Goal: Task Accomplishment & Management: Manage account settings

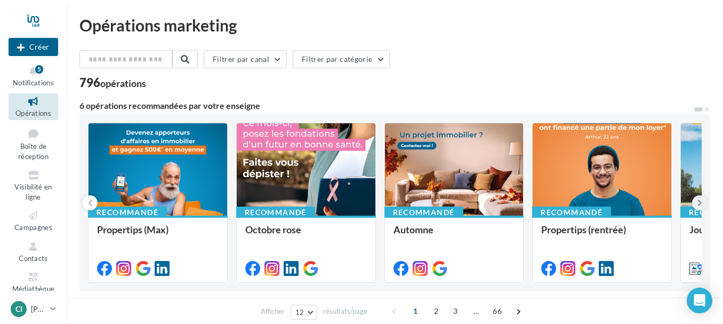
click at [698, 205] on icon at bounding box center [699, 202] width 5 height 11
click at [698, 202] on icon at bounding box center [699, 202] width 5 height 11
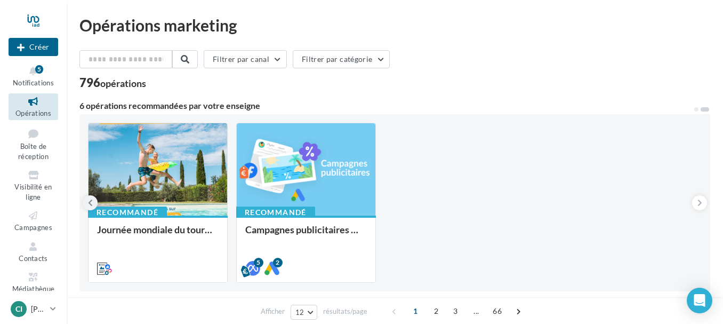
click at [94, 203] on button at bounding box center [90, 202] width 15 height 15
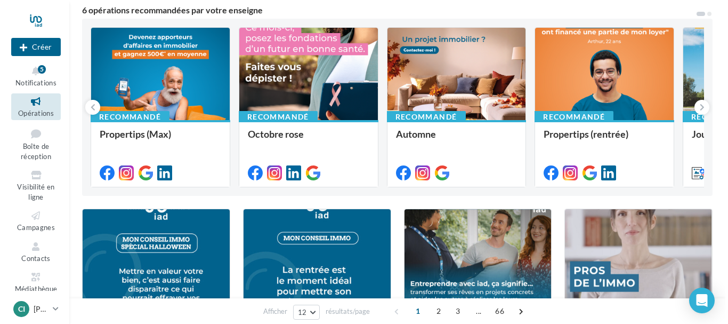
scroll to position [53, 0]
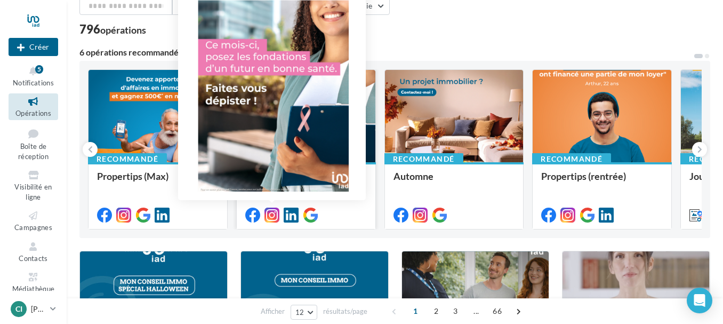
click at [272, 217] on icon at bounding box center [271, 214] width 15 height 15
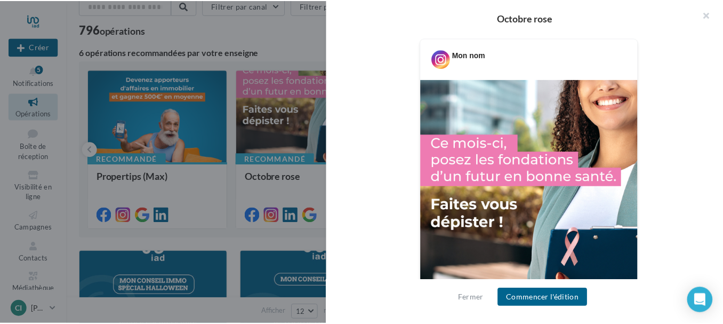
scroll to position [184, 0]
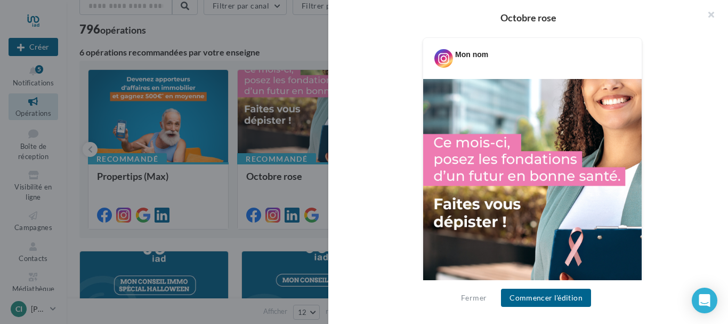
click at [267, 183] on div at bounding box center [364, 162] width 728 height 324
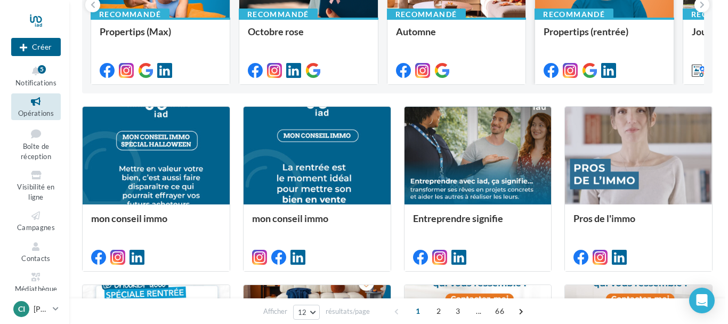
scroll to position [213, 0]
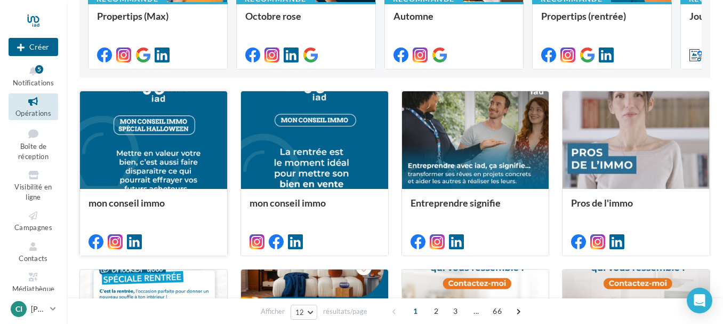
click at [149, 154] on div at bounding box center [153, 140] width 147 height 99
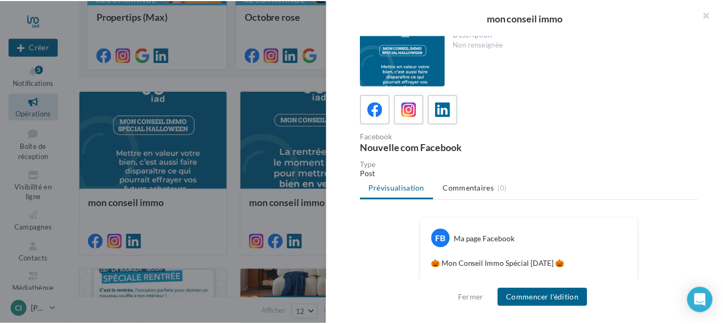
scroll to position [0, 0]
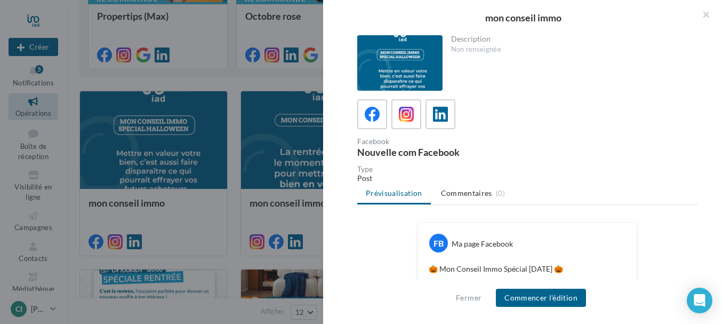
click at [210, 78] on div at bounding box center [361, 162] width 723 height 324
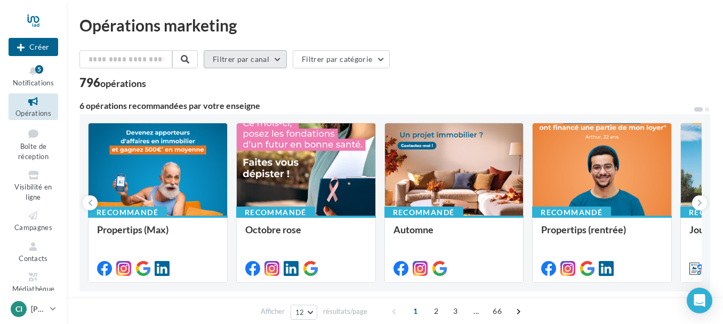
click at [265, 58] on button "Filtrer par canal" at bounding box center [245, 59] width 83 height 18
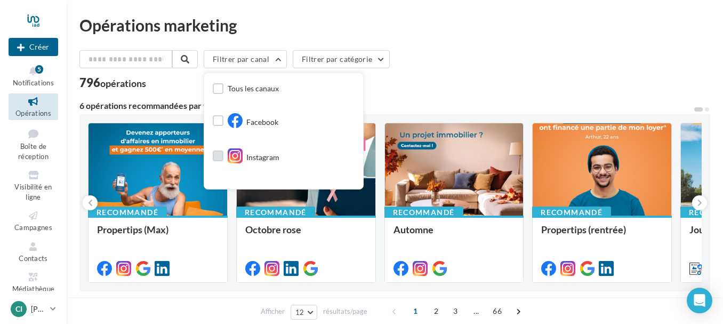
click at [223, 157] on label at bounding box center [218, 155] width 11 height 11
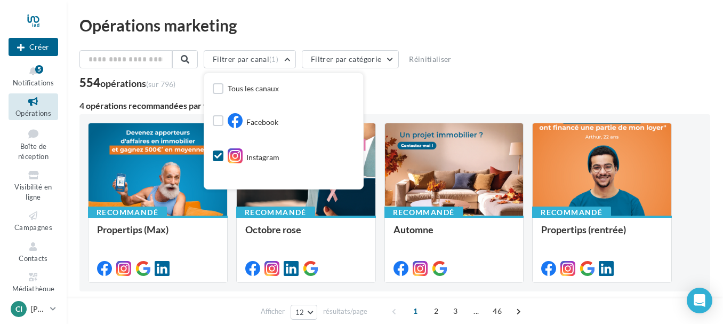
click at [518, 74] on div "Filtrer par canal (1) Tous les canaux Facebook Instagram Google Post Post Linke…" at bounding box center [394, 69] width 631 height 38
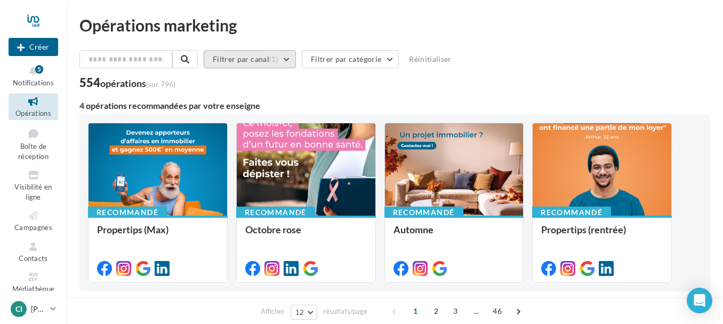
click at [291, 57] on button "Filtrer par canal (1)" at bounding box center [250, 59] width 92 height 18
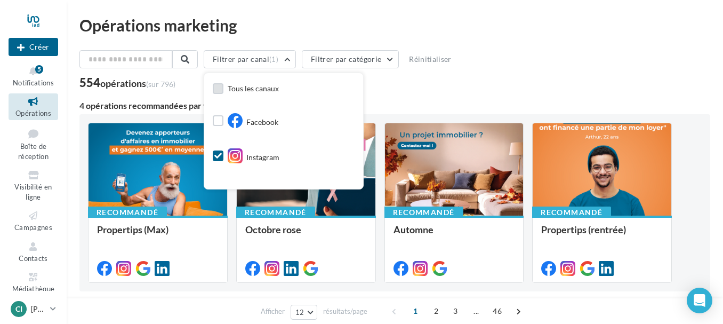
click at [223, 90] on label at bounding box center [218, 88] width 11 height 11
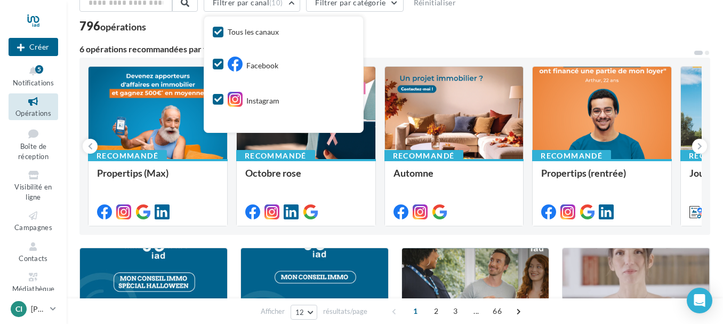
scroll to position [53, 0]
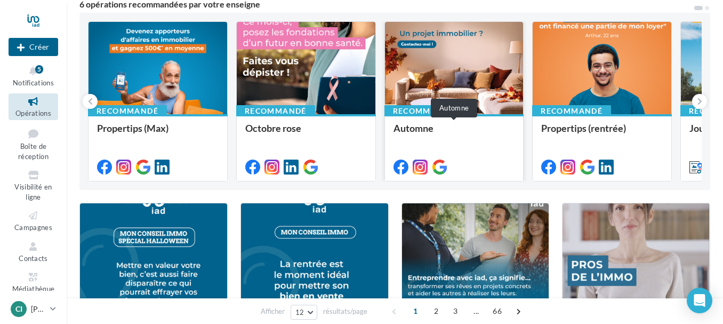
scroll to position [107, 0]
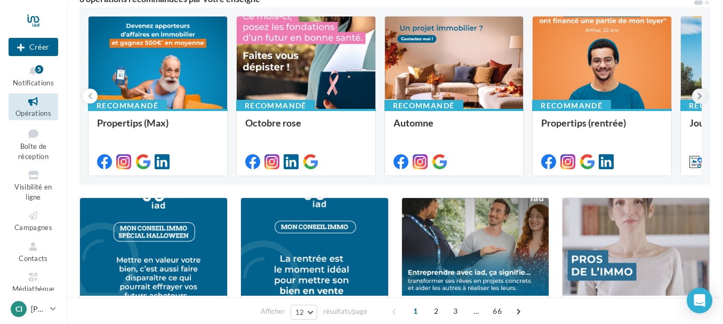
click at [699, 94] on icon at bounding box center [699, 96] width 5 height 11
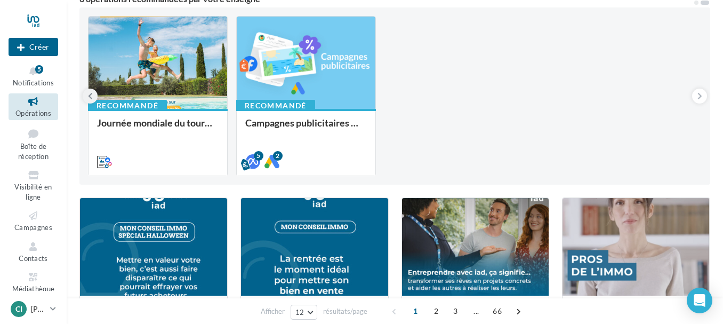
click at [91, 96] on icon at bounding box center [90, 96] width 5 height 11
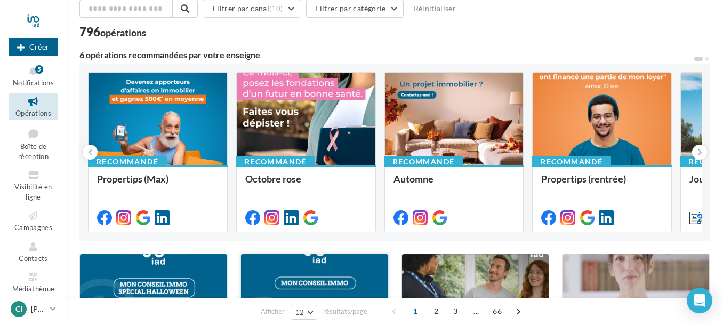
scroll to position [0, 0]
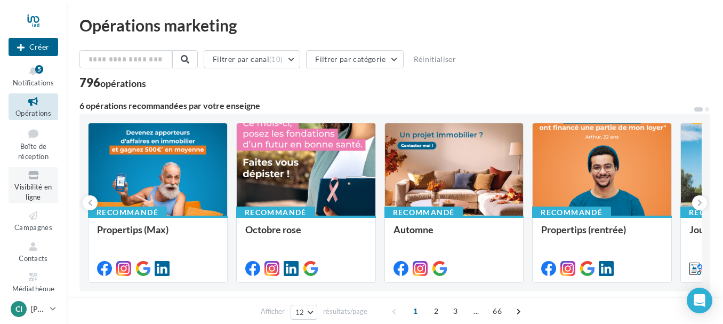
click at [30, 182] on span "Visibilité en ligne" at bounding box center [32, 191] width 37 height 19
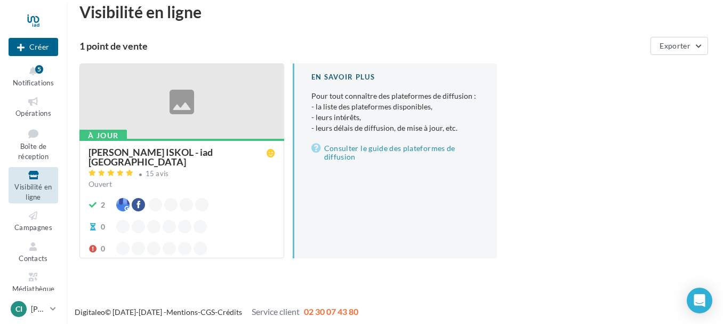
scroll to position [17, 0]
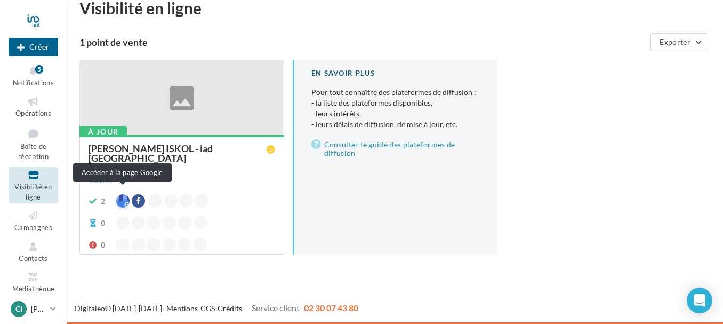
click at [123, 194] on div at bounding box center [122, 200] width 13 height 13
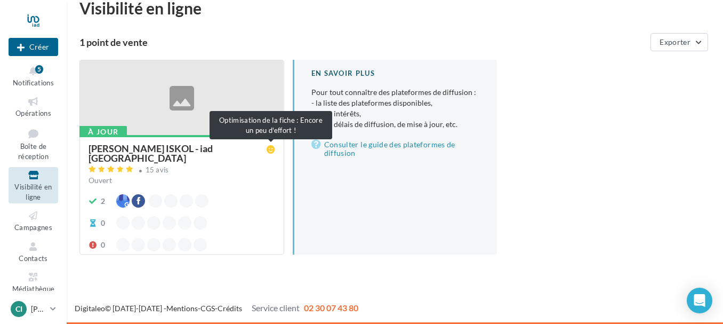
click at [270, 148] on icon at bounding box center [271, 149] width 9 height 9
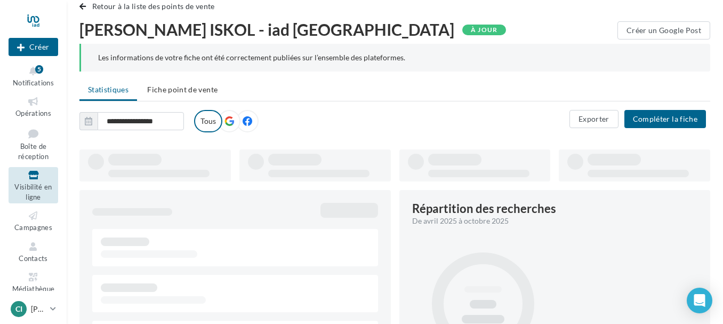
type input "**********"
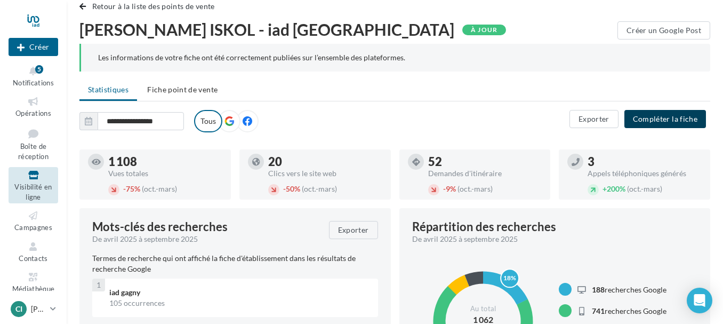
click at [658, 119] on button "Compléter la fiche" at bounding box center [665, 119] width 82 height 18
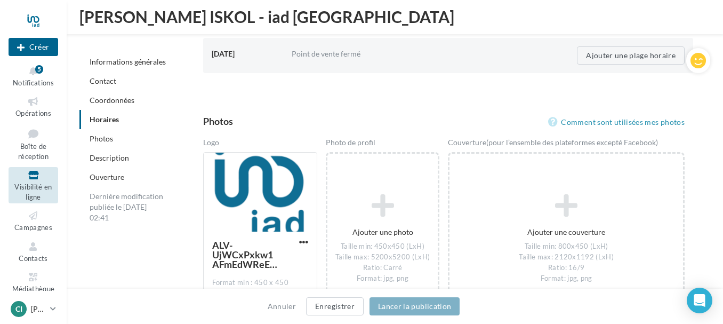
scroll to position [1412, 0]
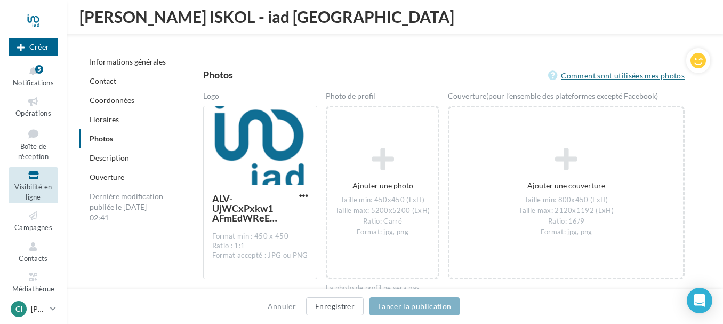
click at [622, 77] on link "Comment sont utilisées mes photos" at bounding box center [616, 75] width 136 height 13
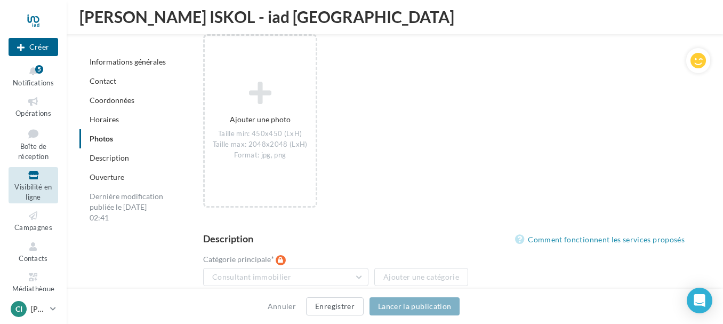
scroll to position [1891, 0]
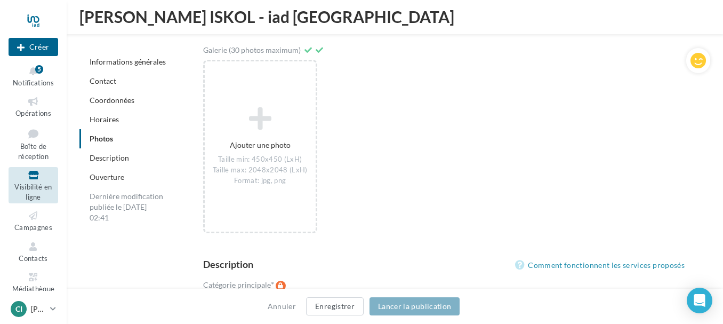
click at [117, 59] on link "Informations générales" at bounding box center [128, 61] width 76 height 9
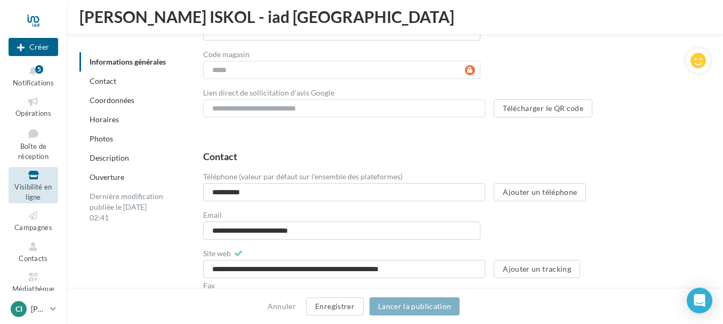
scroll to position [343, 0]
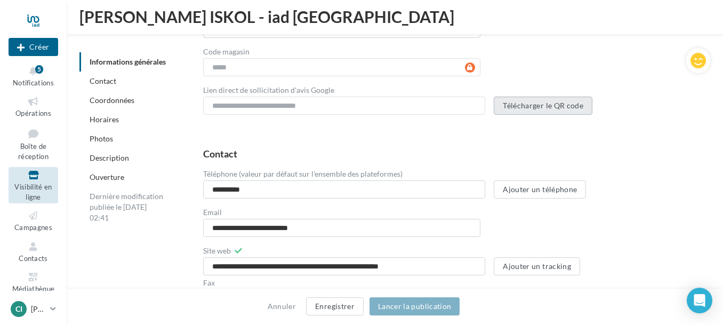
click at [541, 105] on button "Télécharger le QR code" at bounding box center [543, 105] width 99 height 18
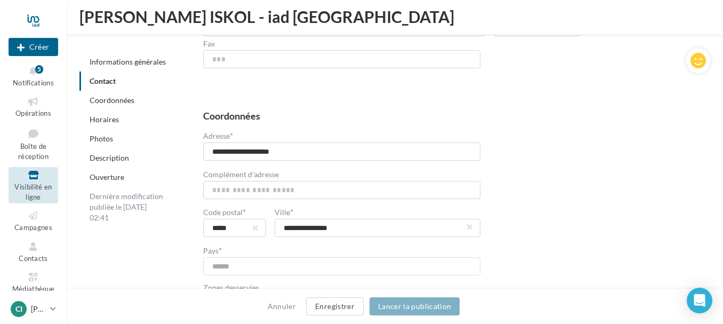
scroll to position [610, 0]
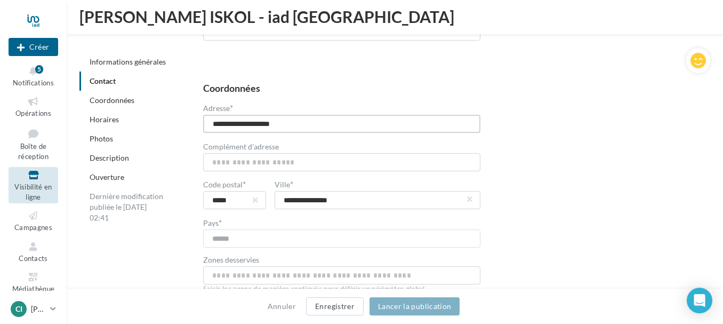
drag, startPoint x: 299, startPoint y: 124, endPoint x: 207, endPoint y: 126, distance: 92.2
click at [207, 126] on input "**********" at bounding box center [341, 124] width 277 height 18
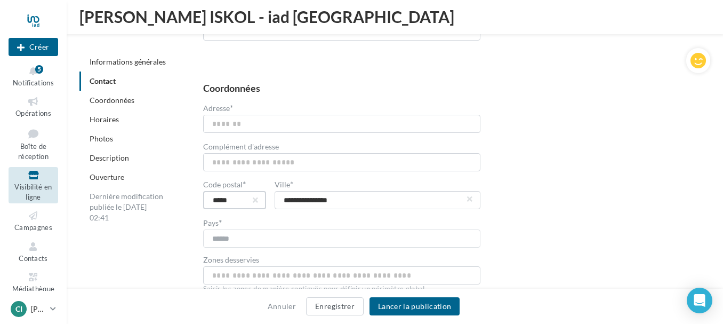
drag, startPoint x: 236, startPoint y: 202, endPoint x: 222, endPoint y: 200, distance: 14.0
click at [222, 200] on input "*****" at bounding box center [234, 200] width 63 height 18
type input "***"
type input "*****"
click at [583, 200] on div "Coordonnées Adresse * Complément d'adresse L'adresse complémentaire ne doit pas…" at bounding box center [448, 265] width 490 height 364
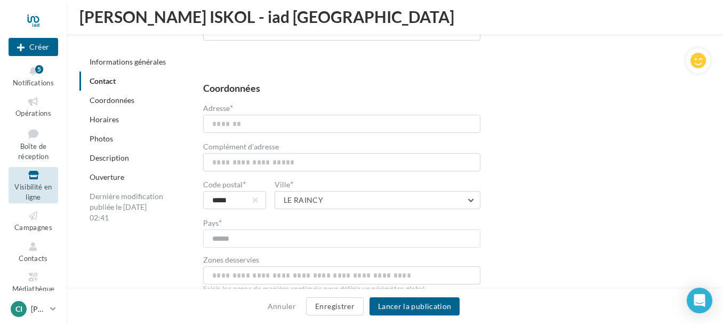
click at [548, 152] on div "Coordonnées Adresse * Complément d'adresse L'adresse complémentaire ne doit pas…" at bounding box center [448, 265] width 490 height 364
click at [215, 121] on input "Adresse *" at bounding box center [341, 124] width 277 height 18
type input "**********"
drag, startPoint x: 233, startPoint y: 200, endPoint x: 226, endPoint y: 201, distance: 7.0
click at [226, 201] on input "*****" at bounding box center [234, 200] width 63 height 18
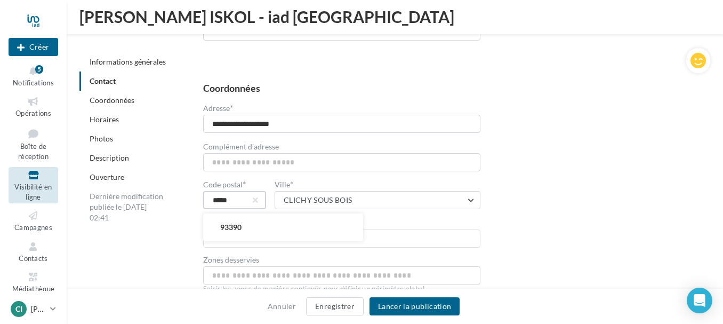
type input "*****"
click at [560, 194] on div "**********" at bounding box center [448, 265] width 490 height 364
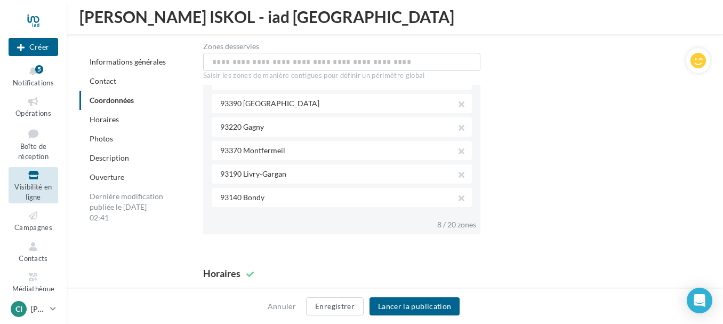
scroll to position [82, 0]
click at [458, 198] on button "button" at bounding box center [457, 198] width 9 height 15
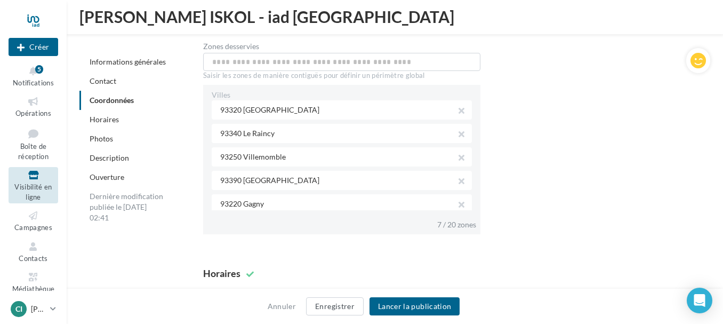
scroll to position [0, 0]
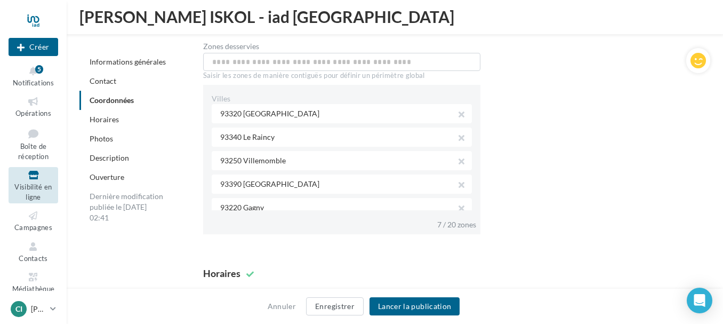
click at [568, 181] on div "**********" at bounding box center [448, 52] width 490 height 364
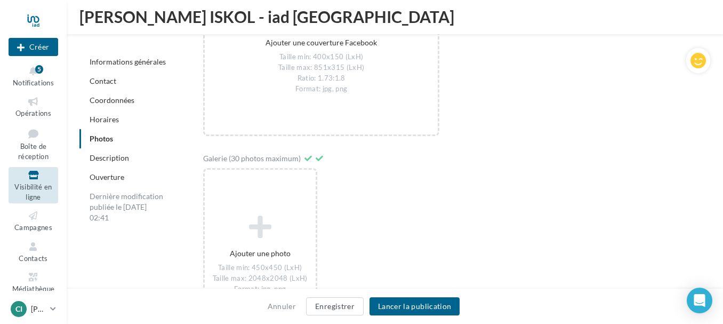
scroll to position [1836, 0]
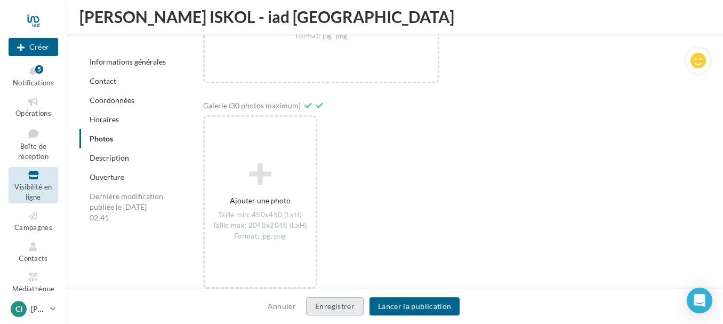
click at [346, 304] on button "Enregistrer" at bounding box center [335, 306] width 58 height 18
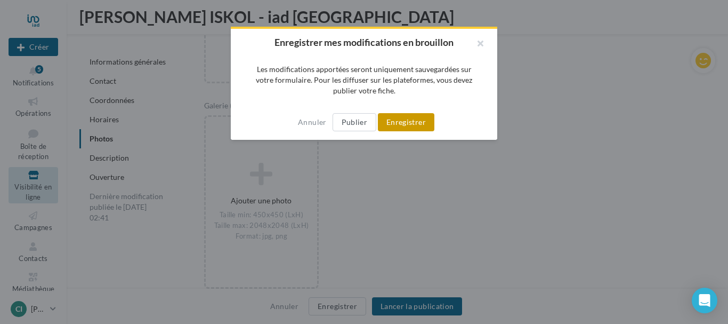
click at [404, 124] on button "Enregistrer" at bounding box center [406, 122] width 57 height 18
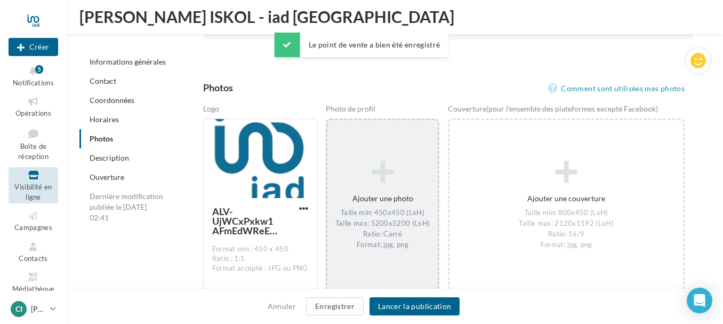
scroll to position [1420, 0]
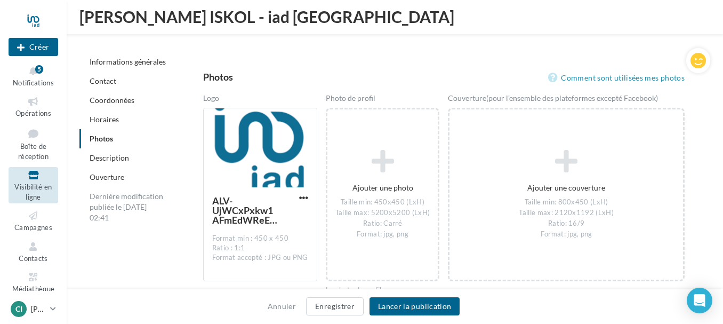
click at [29, 175] on icon at bounding box center [33, 175] width 43 height 12
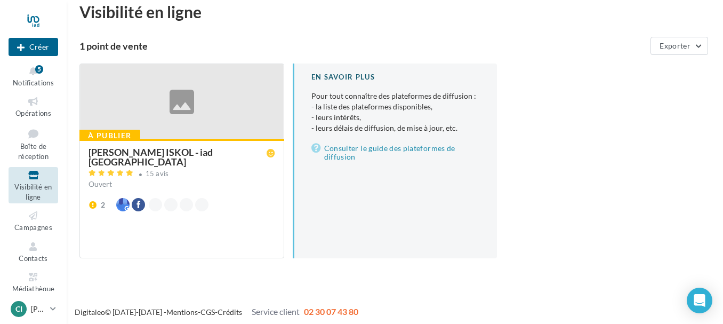
scroll to position [17, 0]
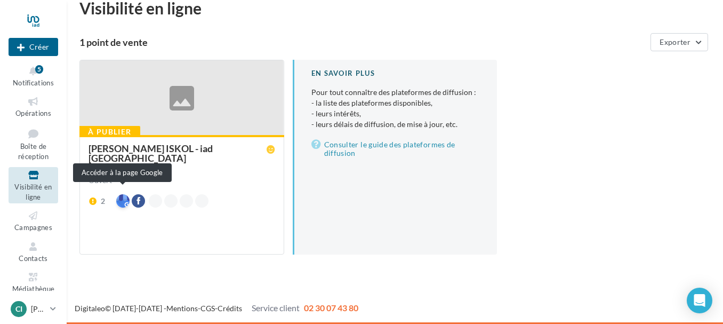
click at [122, 194] on div at bounding box center [122, 200] width 13 height 13
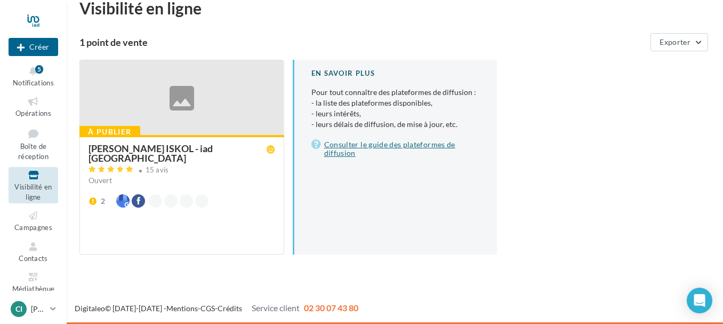
click at [350, 146] on link "Consulter le guide des plateformes de diffusion" at bounding box center [395, 148] width 169 height 21
click at [368, 144] on link "Consulter le guide des plateformes de diffusion" at bounding box center [395, 148] width 169 height 21
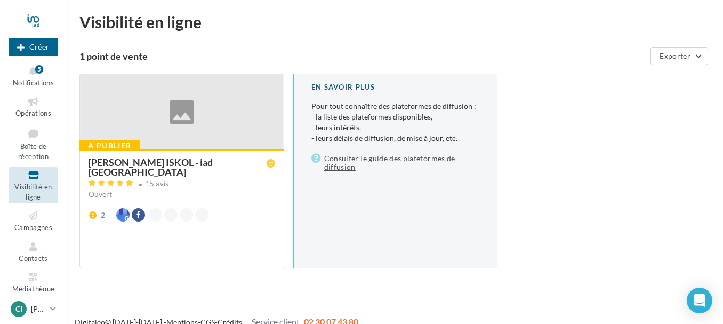
scroll to position [0, 0]
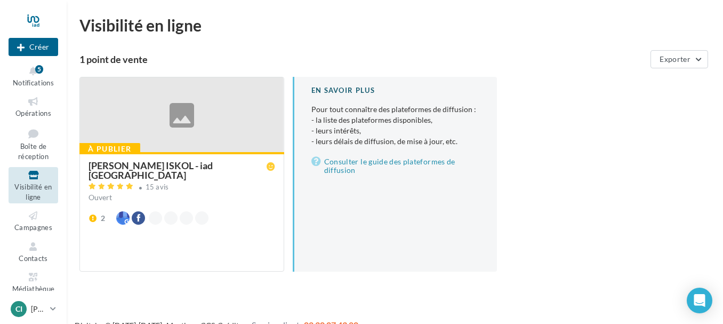
click at [182, 111] on div at bounding box center [182, 115] width 204 height 76
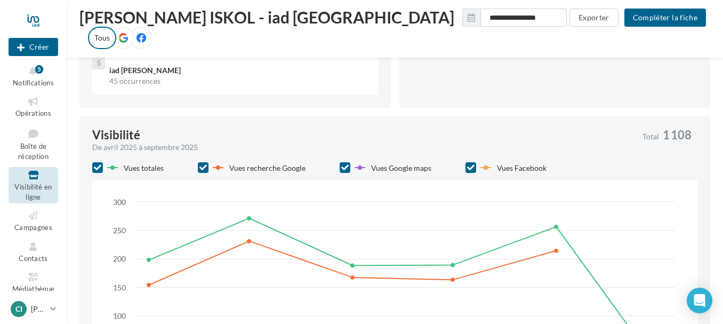
scroll to position [418, 0]
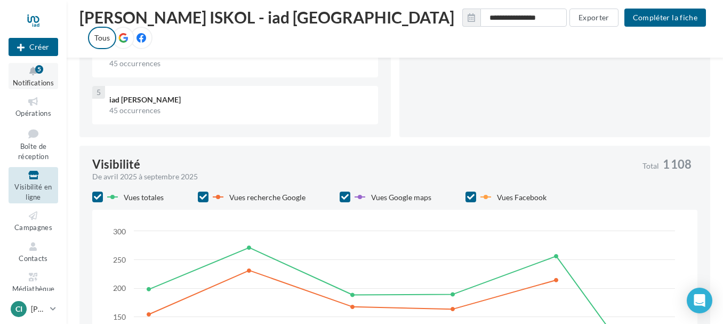
click at [42, 68] on div "5" at bounding box center [39, 69] width 8 height 9
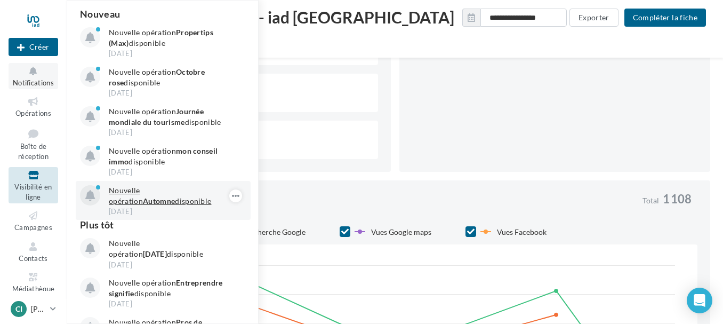
scroll to position [365, 0]
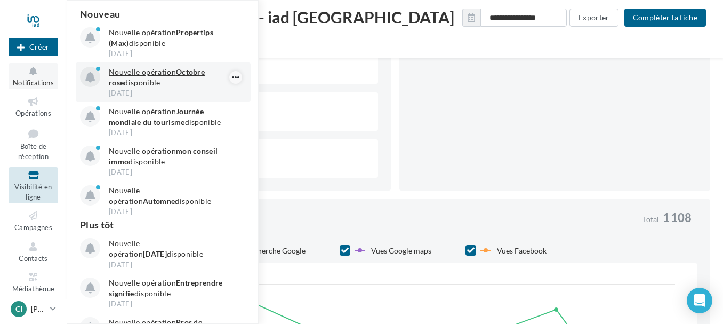
click at [231, 79] on icon "button" at bounding box center [235, 77] width 9 height 13
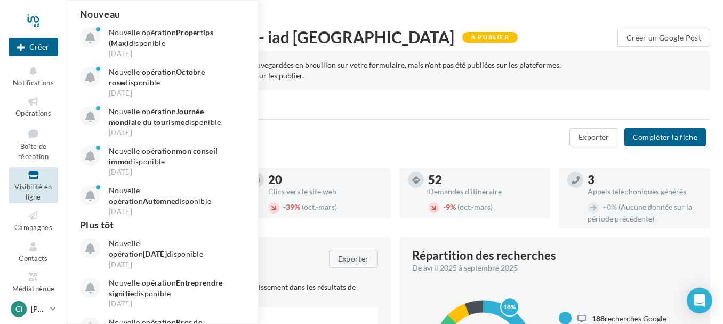
scroll to position [0, 0]
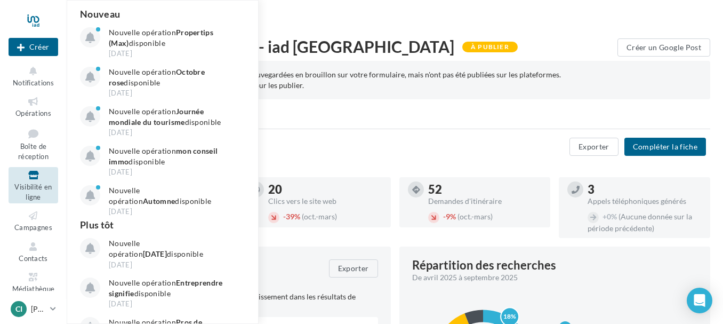
click at [424, 29] on div "Retour à la liste des points de vente" at bounding box center [394, 27] width 631 height 21
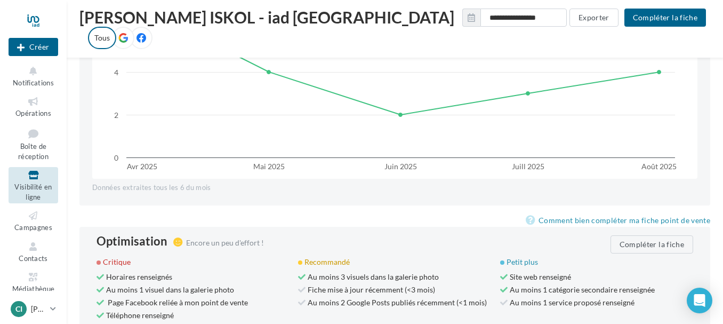
scroll to position [1058, 0]
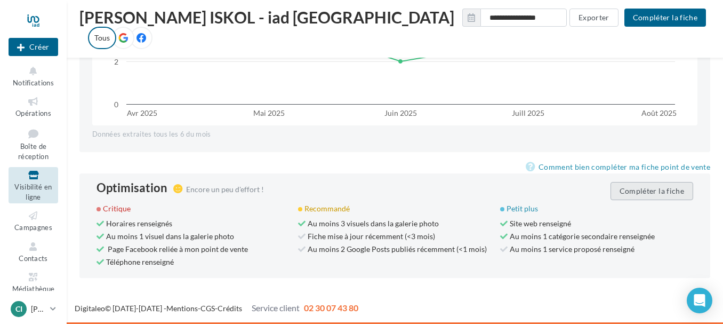
click at [642, 190] on button "Compléter la fiche" at bounding box center [651, 191] width 83 height 18
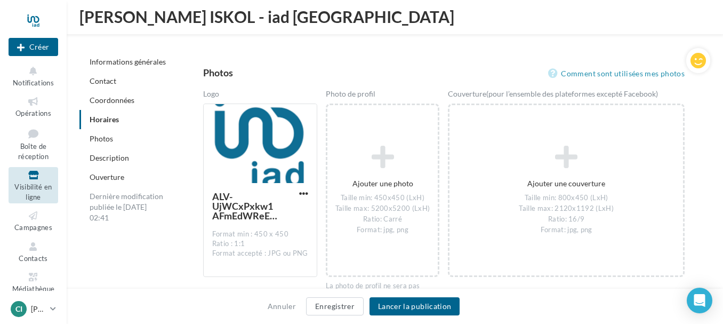
scroll to position [1412, 0]
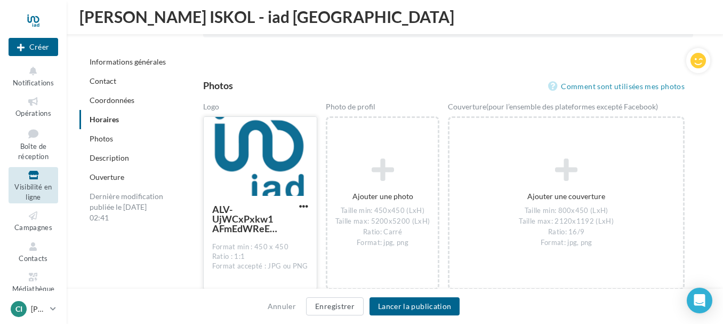
click at [266, 170] on div at bounding box center [260, 157] width 113 height 80
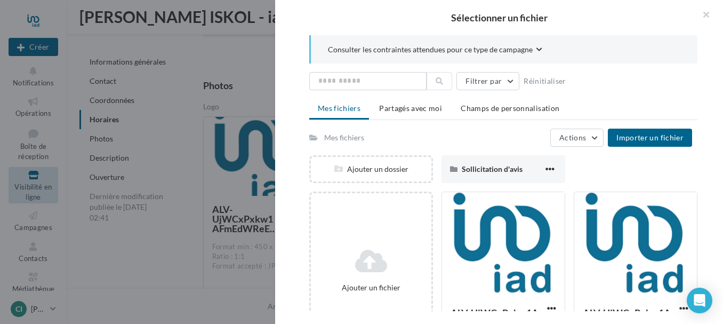
click at [251, 57] on div at bounding box center [361, 162] width 723 height 324
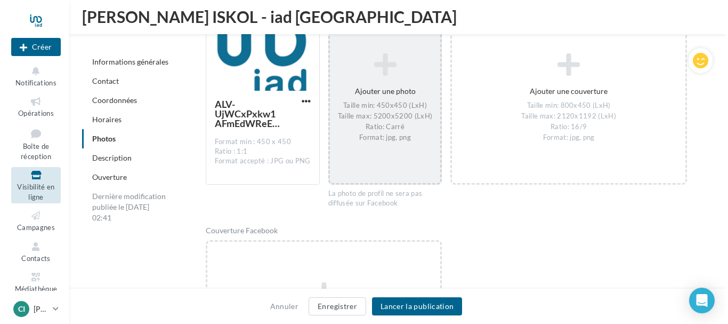
scroll to position [1518, 0]
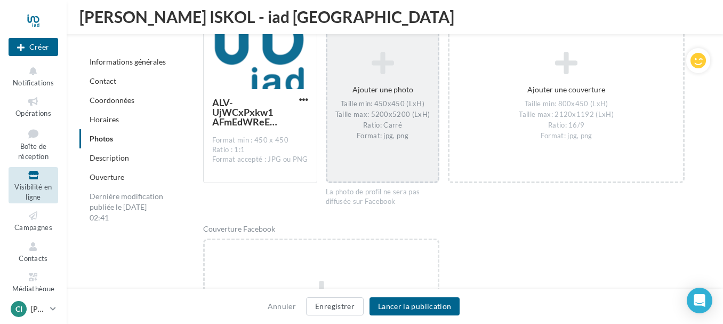
click at [382, 64] on icon at bounding box center [383, 64] width 102 height 26
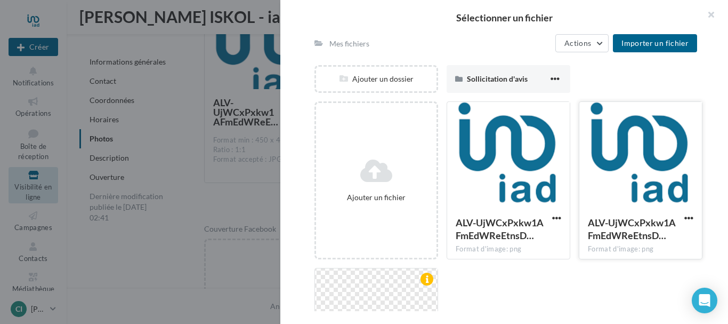
scroll to position [213, 0]
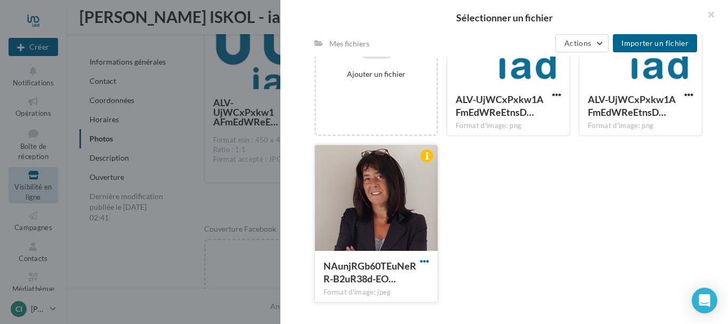
click at [421, 261] on span "button" at bounding box center [424, 260] width 9 height 9
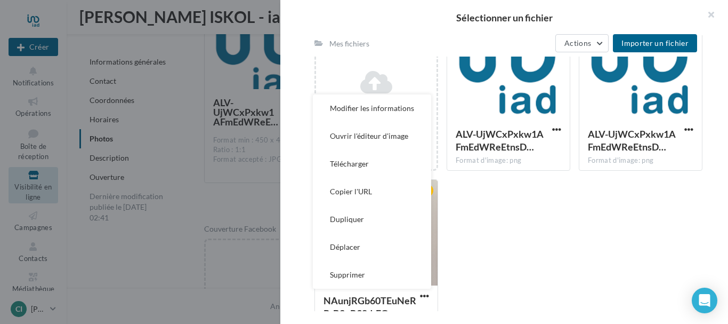
scroll to position [160, 0]
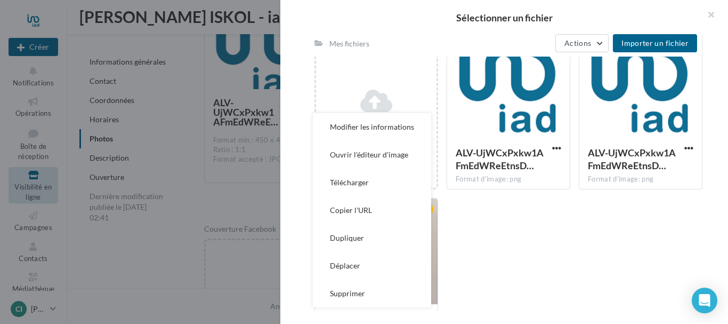
click at [501, 227] on div "Ajouter un fichier ALV-UjWCxPxkw1AFmEdWReEtnsD… Format d'image: png ALV-UjWCxPx…" at bounding box center [513, 197] width 397 height 333
click at [482, 235] on div "Ajouter un fichier ALV-UjWCxPxkw1AFmEdWReEtnsD… Format d'image: png ALV-UjWCxPx…" at bounding box center [513, 197] width 397 height 333
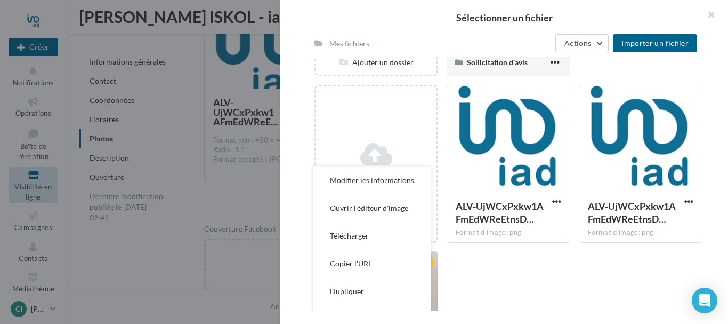
scroll to position [213, 0]
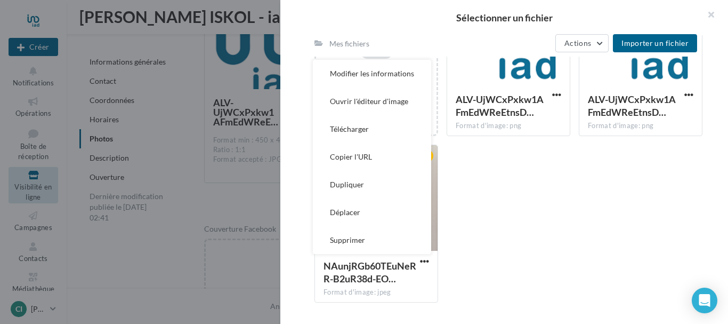
click at [563, 200] on div "Ajouter un fichier ALV-UjWCxPxkw1AFmEdWReEtnsD… Format d'image: png ALV-UjWCxPx…" at bounding box center [513, 144] width 397 height 333
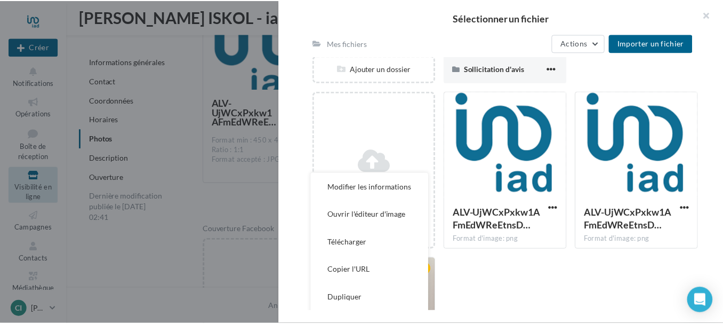
scroll to position [160, 0]
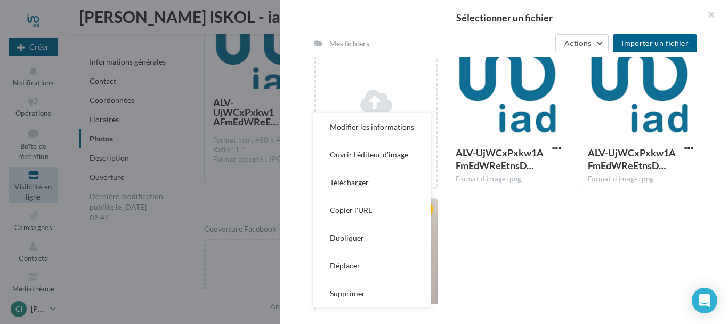
click at [601, 232] on div "Ajouter un fichier ALV-UjWCxPxkw1AFmEdWReEtnsD… Format d'image: png ALV-UjWCxPx…" at bounding box center [513, 197] width 397 height 333
click at [710, 14] on button "button" at bounding box center [707, 16] width 43 height 32
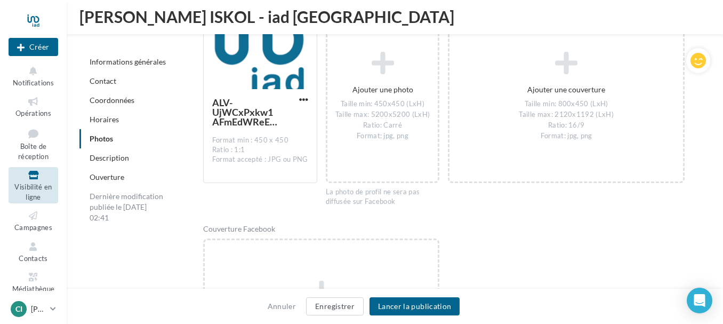
drag, startPoint x: 369, startPoint y: 99, endPoint x: 617, endPoint y: 219, distance: 274.9
click at [617, 219] on div "Logo ALV-UjWCxPxkw1AFmEdWReEtnsDCdRJNku2lpBPwuK2ligaFuAf_MZm9 Format min : 450 …" at bounding box center [443, 306] width 481 height 622
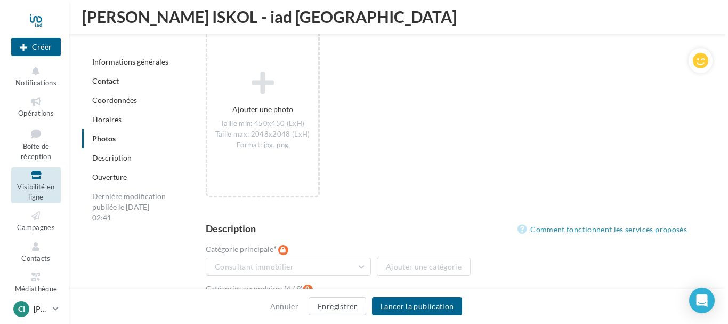
scroll to position [1945, 0]
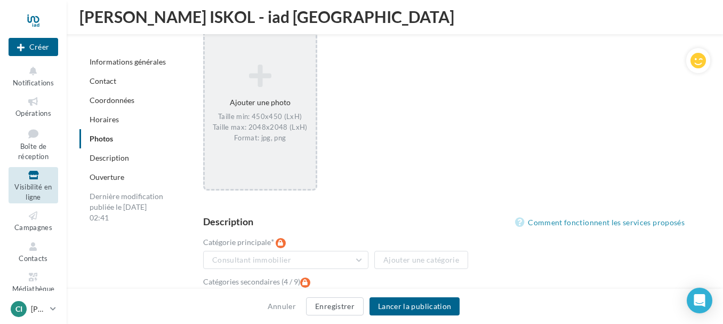
click at [260, 96] on div "Ajouter une photo Taille min: 450x450 (LxH) Taille max: 2048x2048 (LxH) Format:…" at bounding box center [260, 104] width 111 height 90
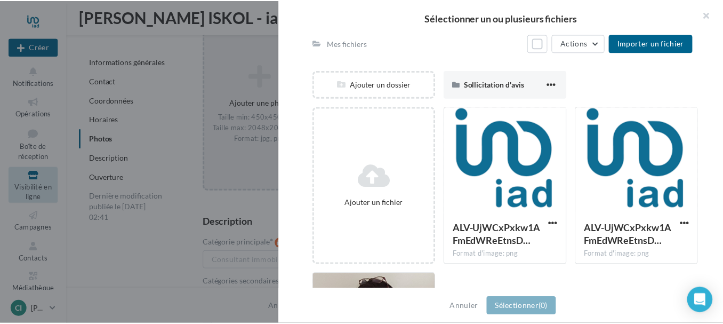
scroll to position [53, 0]
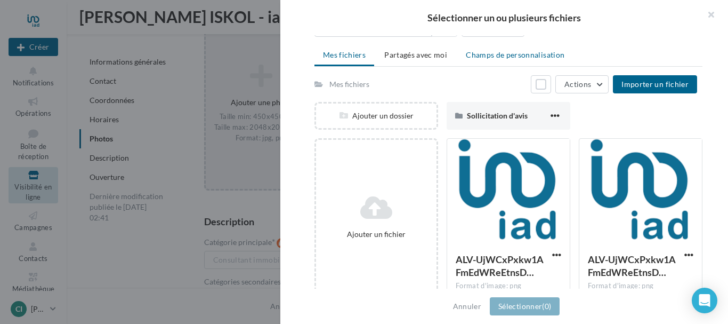
click at [525, 54] on span "Champs de personnalisation" at bounding box center [515, 54] width 99 height 9
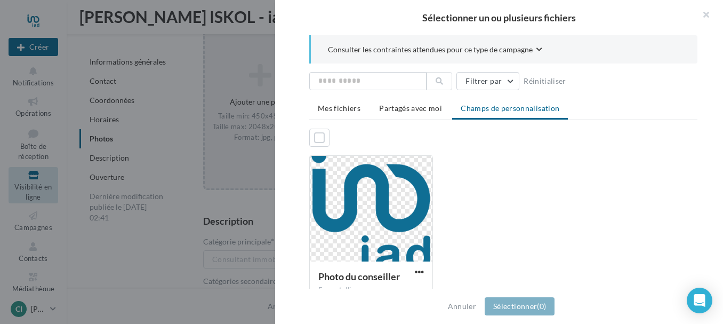
scroll to position [1945, 0]
click at [706, 14] on button "button" at bounding box center [701, 16] width 43 height 32
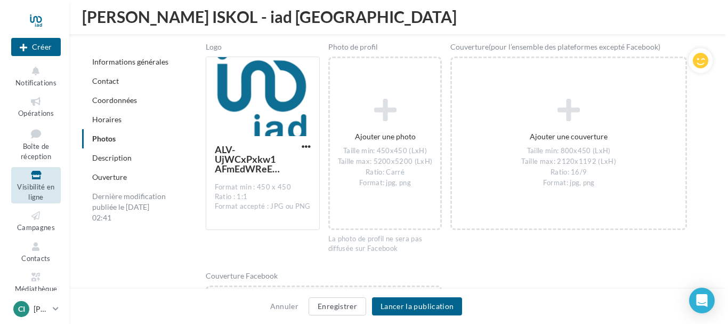
scroll to position [1465, 0]
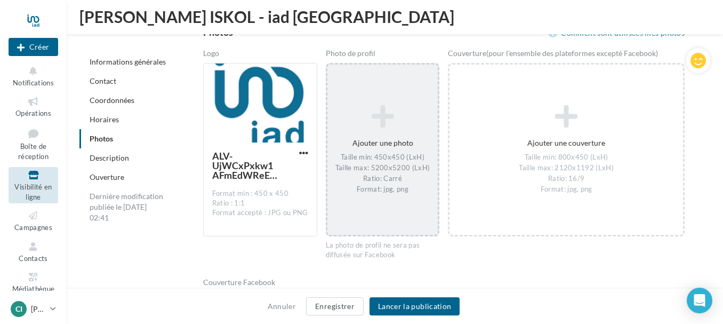
click at [384, 143] on div "Ajouter une photo Taille min: 450x450 (LxH) Taille max: 5200x5200 (LxH) Ratio: …" at bounding box center [382, 150] width 111 height 100
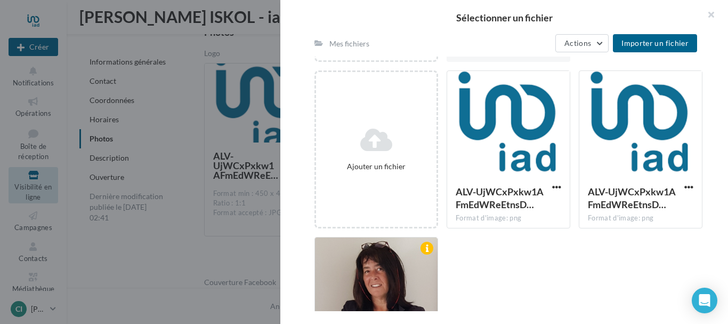
scroll to position [207, 0]
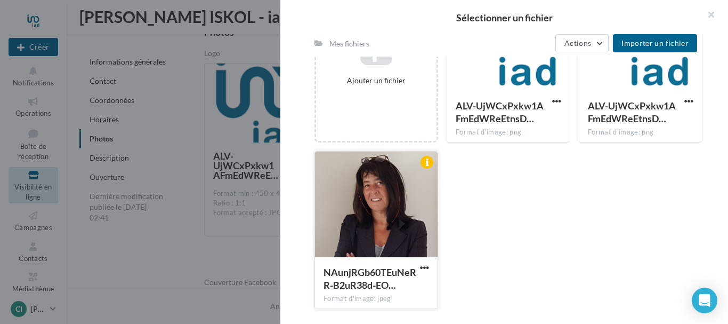
click at [380, 229] on div at bounding box center [376, 204] width 123 height 107
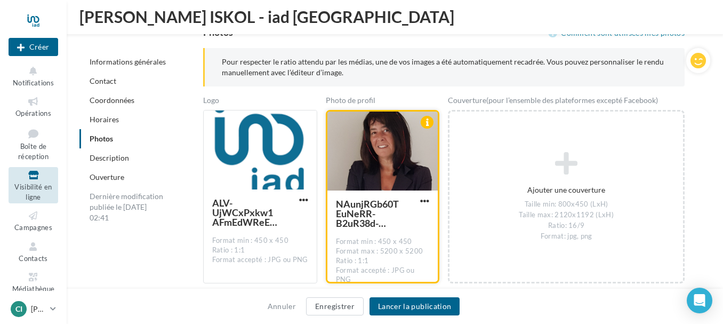
drag, startPoint x: 396, startPoint y: 156, endPoint x: 396, endPoint y: 162, distance: 5.9
click at [396, 162] on div at bounding box center [382, 151] width 111 height 80
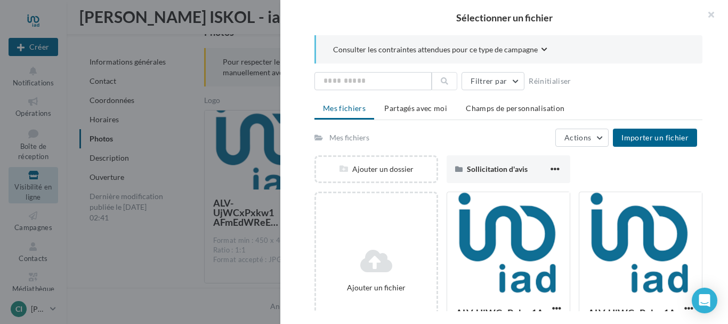
click at [291, 87] on div "Consulter les contraintes attendues pour ce type de campagne Filtrer par Réinit…" at bounding box center [508, 173] width 456 height 276
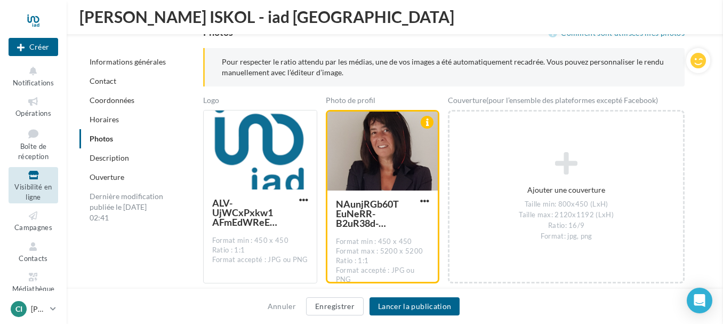
click at [326, 283] on div "Sélectionner un fichier Consulter les contraintes attendues pour ce type de cam…" at bounding box center [383, 283] width 114 height 0
drag, startPoint x: 396, startPoint y: 139, endPoint x: 396, endPoint y: 150, distance: 11.7
click at [396, 150] on div at bounding box center [382, 151] width 111 height 80
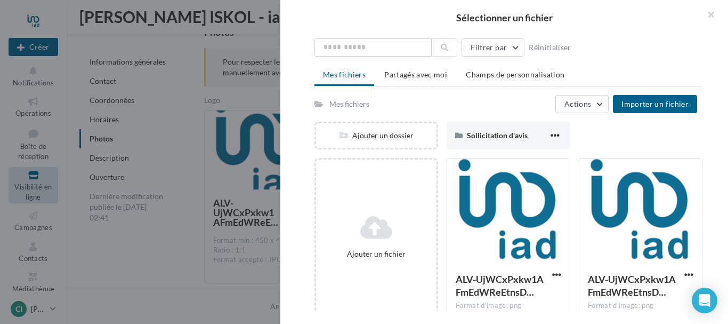
scroll to position [0, 0]
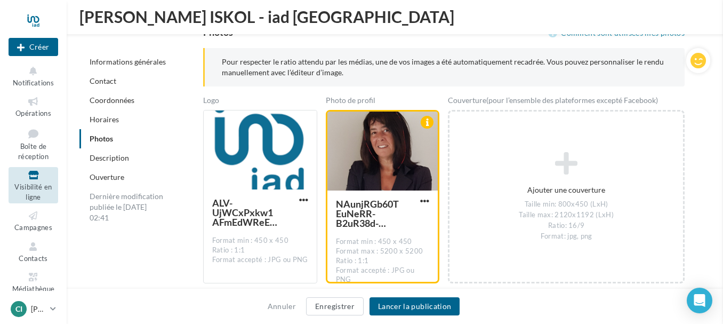
click at [326, 283] on div "Sélectionner un fichier Consulter les contraintes attendues pour ce type de cam…" at bounding box center [383, 283] width 114 height 0
drag, startPoint x: 375, startPoint y: 160, endPoint x: 366, endPoint y: 166, distance: 10.8
click at [366, 166] on div at bounding box center [382, 151] width 111 height 80
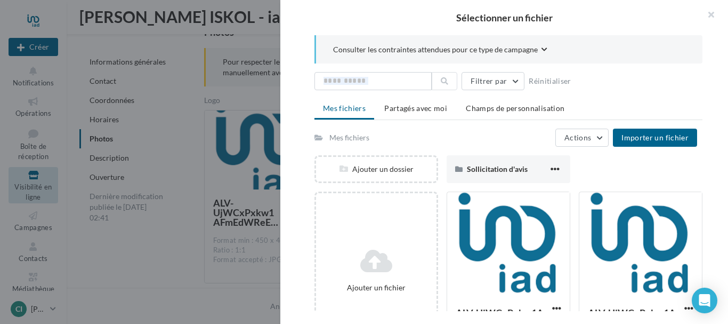
drag, startPoint x: 727, startPoint y: 41, endPoint x: 728, endPoint y: 71, distance: 30.9
click at [722, 71] on div "Consulter les contraintes attendues pour ce type de campagne Filtrer par Réinit…" at bounding box center [508, 173] width 456 height 276
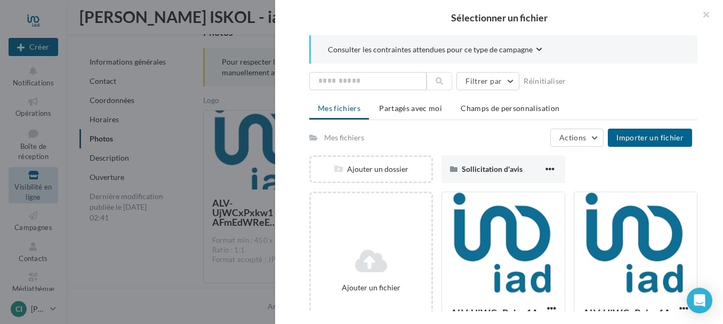
click at [326, 283] on div "Sélectionner un fichier Consulter les contraintes attendues pour ce type de cam…" at bounding box center [383, 283] width 114 height 0
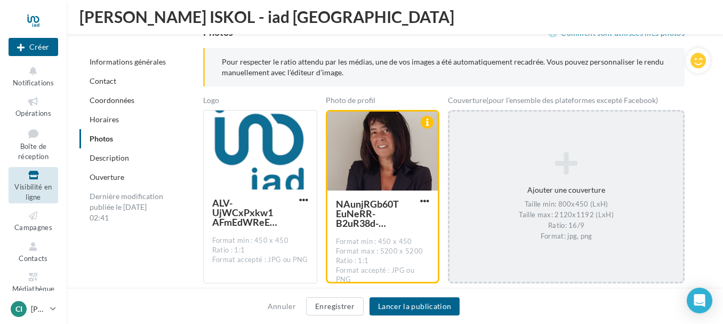
click at [564, 183] on div "Ajouter une couverture Taille min: 800x450 (LxH) Taille max: 2120x1192 (LxH) Ra…" at bounding box center [565, 197] width 233 height 100
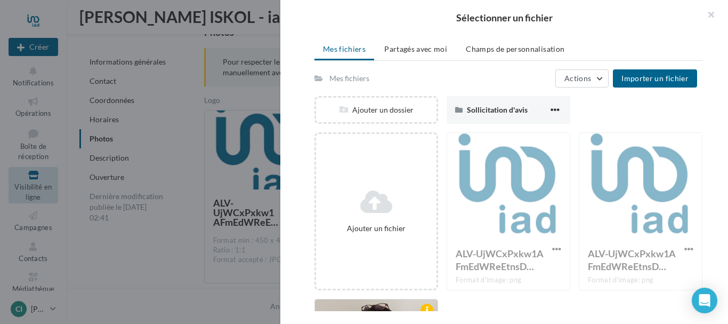
scroll to position [53, 0]
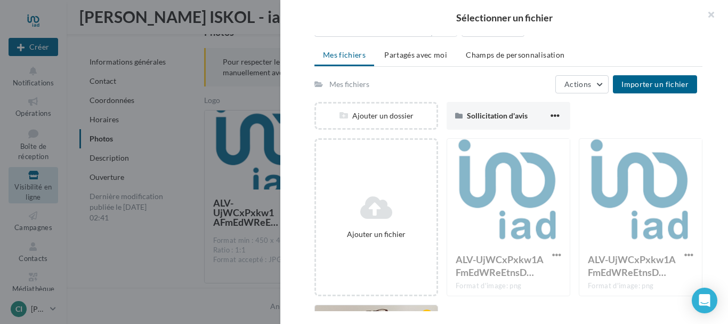
click at [722, 180] on div "Consulter les contraintes attendues pour ce type de campagne Filtrer par Réinit…" at bounding box center [508, 173] width 456 height 276
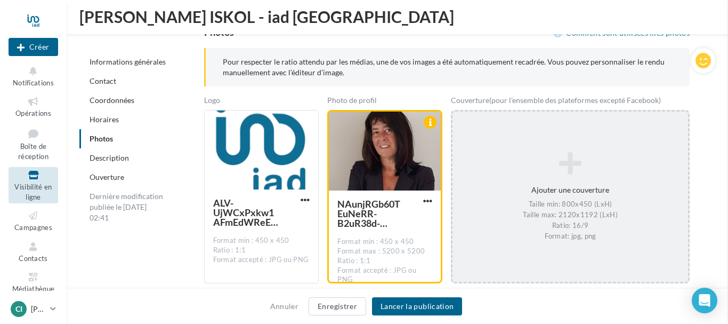
click at [453, 111] on div "Sélectionner un fichier Consulter les contraintes attendues pour ce type de cam…" at bounding box center [571, 111] width 236 height 0
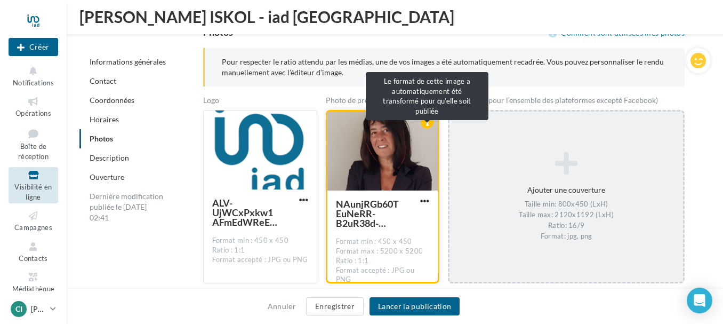
click at [425, 122] on div at bounding box center [427, 122] width 13 height 13
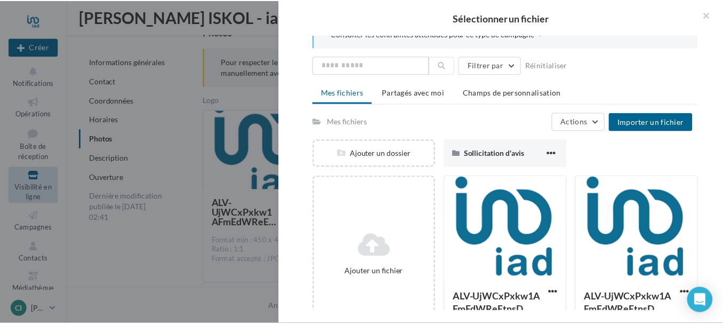
scroll to position [0, 0]
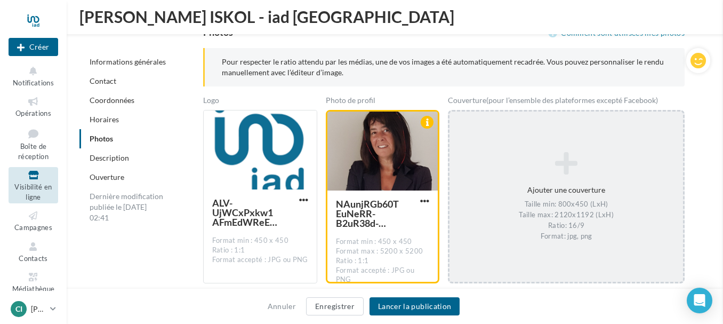
click at [418, 310] on button "Lancer la publication" at bounding box center [414, 306] width 90 height 18
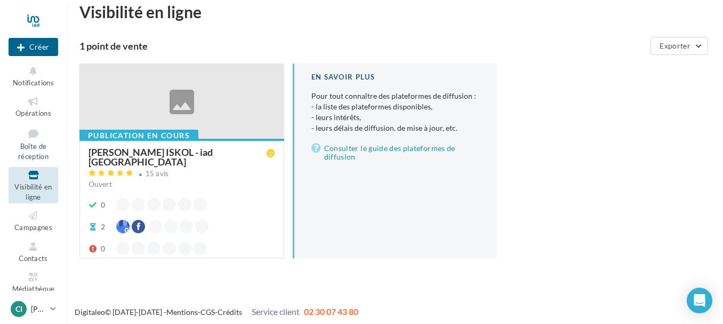
scroll to position [17, 0]
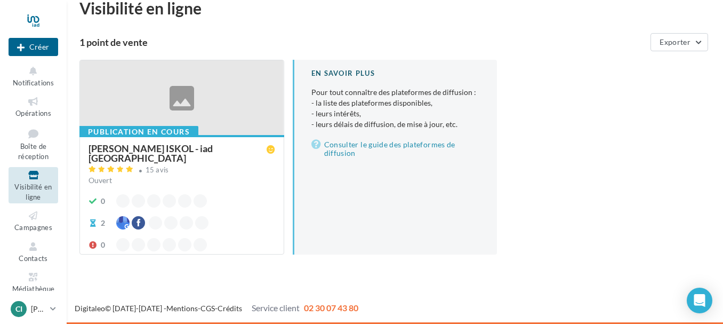
click at [400, 219] on div "En savoir plus Pour tout connaître des plateformes de diffusion : - la liste de…" at bounding box center [395, 157] width 205 height 195
click at [674, 176] on div "Publication en cours [PERSON_NAME] ISKOL - iad [GEOGRAPHIC_DATA] 15 avis Ouvert…" at bounding box center [398, 166] width 639 height 212
click at [581, 195] on div "Publication en cours [PERSON_NAME] ISKOL - iad [GEOGRAPHIC_DATA] 15 avis Ouvert…" at bounding box center [398, 166] width 639 height 212
click at [586, 155] on div "Publication en cours [PERSON_NAME] ISKOL - iad [GEOGRAPHIC_DATA] 15 avis Ouvert…" at bounding box center [398, 166] width 639 height 212
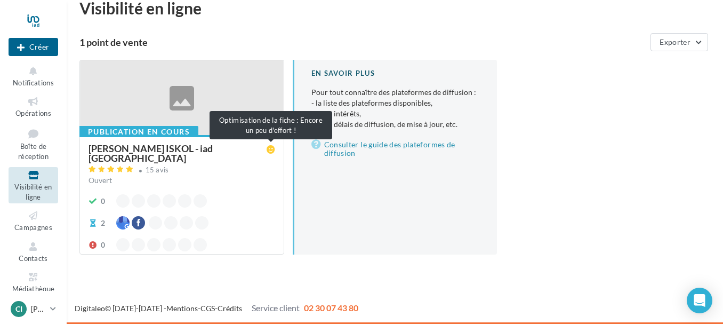
click at [269, 150] on icon at bounding box center [271, 149] width 9 height 9
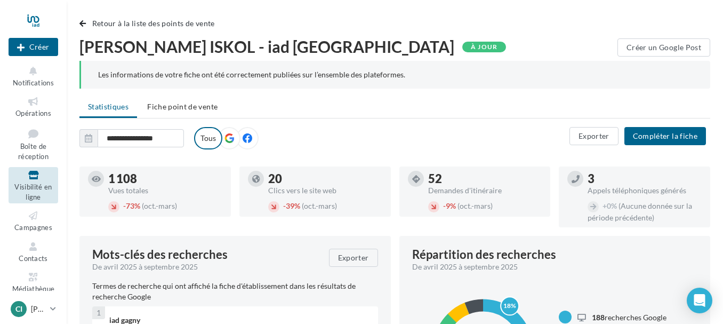
scroll to position [53, 0]
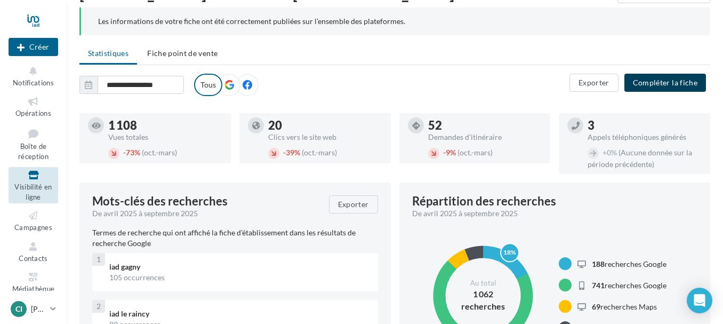
click at [660, 82] on button "Compléter la fiche" at bounding box center [665, 83] width 82 height 18
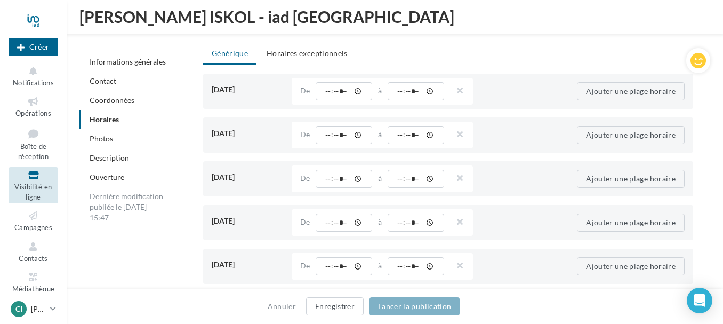
scroll to position [1038, 0]
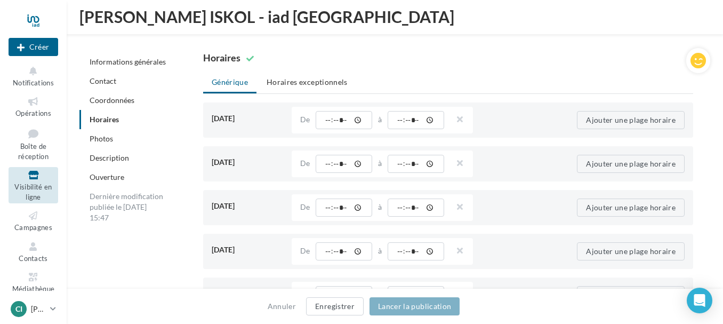
click at [93, 138] on link "Photos" at bounding box center [101, 138] width 23 height 9
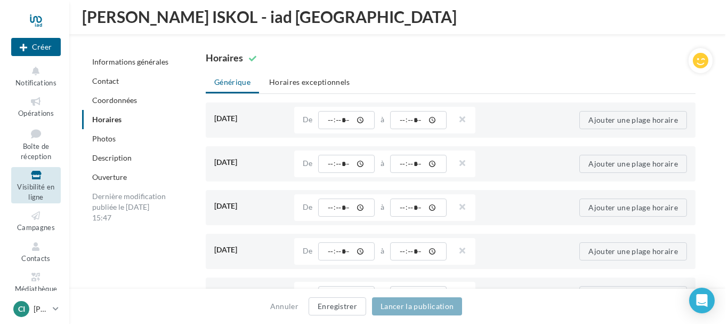
scroll to position [1407, 0]
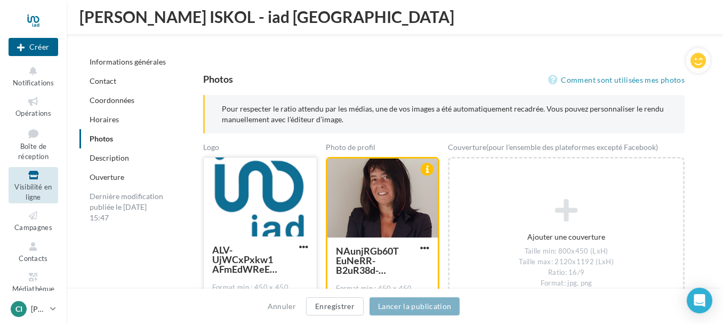
click at [308, 169] on div at bounding box center [260, 197] width 113 height 80
click at [389, 199] on div at bounding box center [382, 198] width 111 height 80
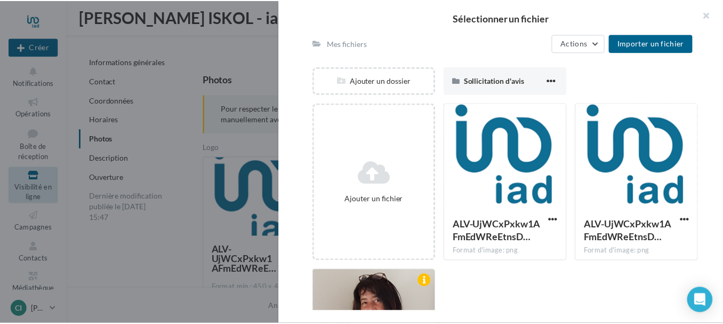
scroll to position [53, 0]
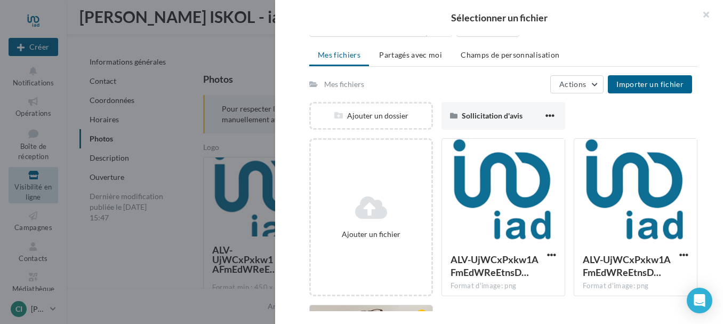
click at [326, 323] on div "Sélectionner un fichier Consulter les contraintes attendues pour ce type de cam…" at bounding box center [383, 330] width 114 height 0
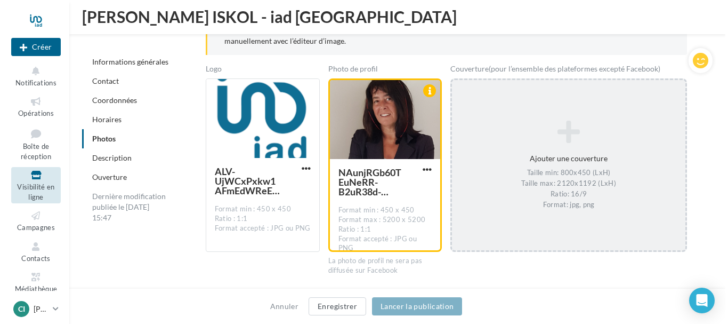
scroll to position [1514, 0]
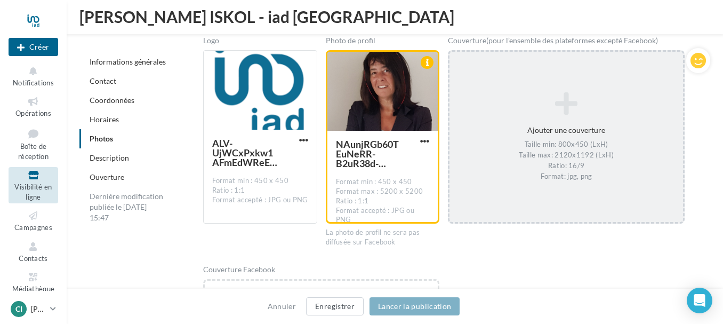
click at [566, 109] on icon at bounding box center [566, 104] width 225 height 26
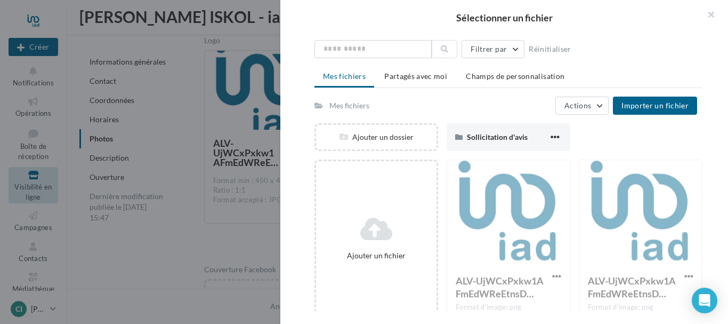
scroll to position [47, 0]
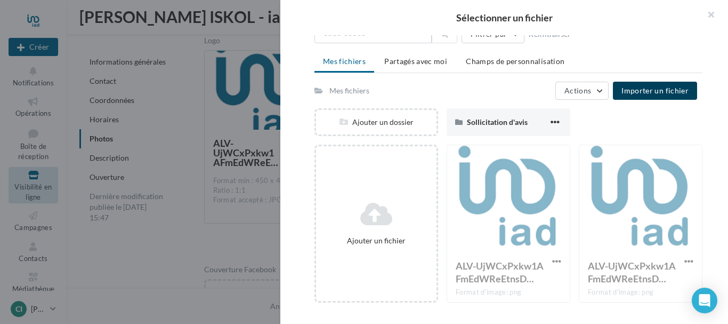
click at [660, 90] on span "Importer un fichier" at bounding box center [655, 90] width 67 height 9
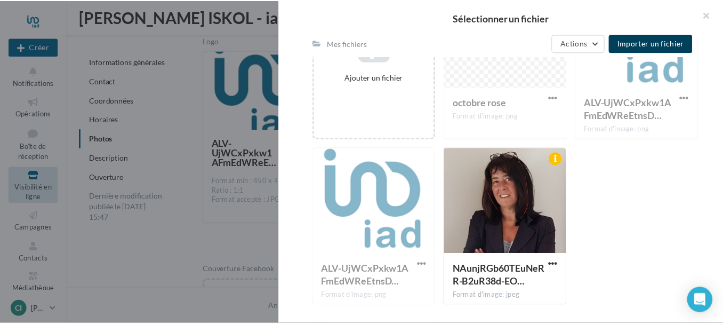
scroll to position [213, 0]
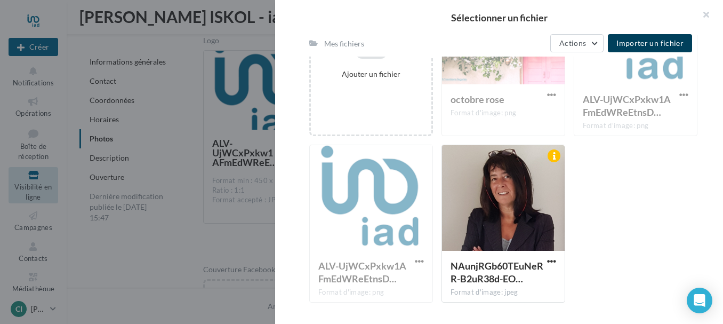
click at [163, 251] on div at bounding box center [361, 162] width 723 height 324
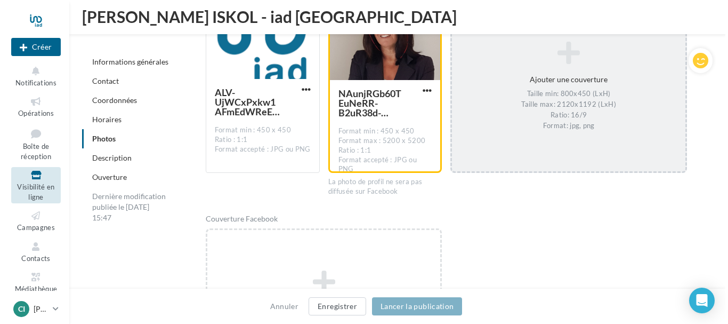
scroll to position [1567, 0]
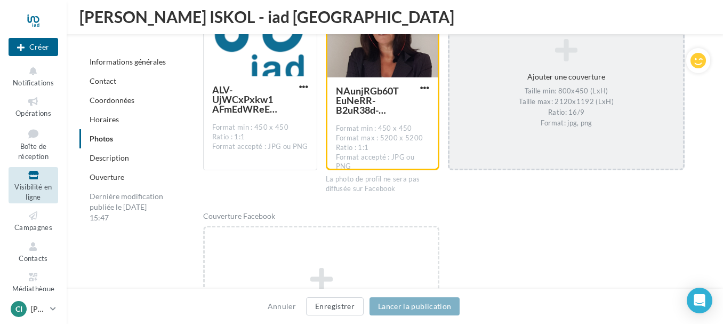
click at [561, 58] on icon at bounding box center [566, 51] width 225 height 26
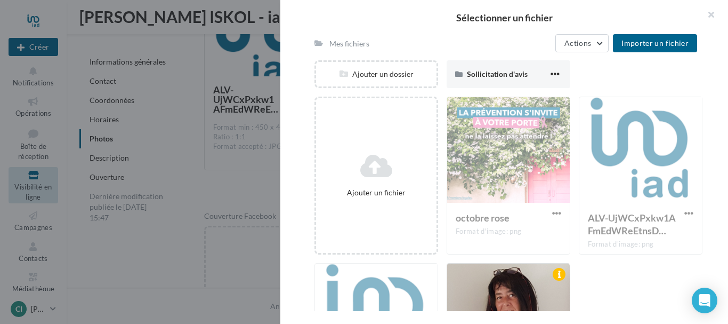
scroll to position [100, 0]
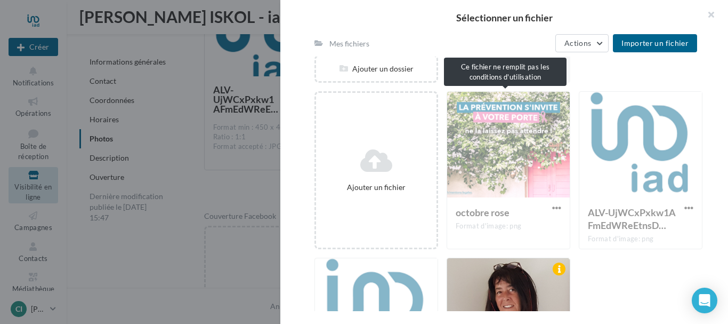
click at [553, 207] on div "octobre rose Format d'image: png" at bounding box center [509, 170] width 124 height 158
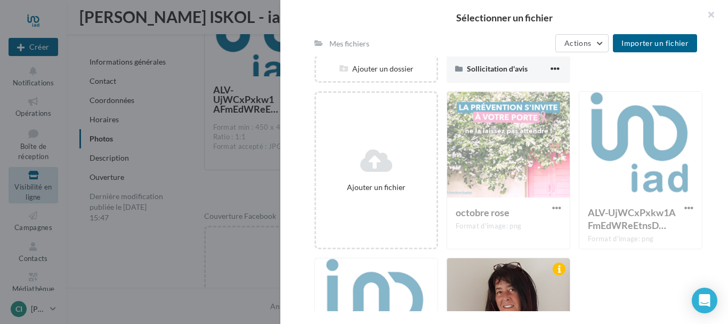
click at [501, 143] on div "octobre rose Format d'image: png" at bounding box center [509, 170] width 124 height 158
click at [499, 139] on div "octobre rose Format d'image: png" at bounding box center [509, 170] width 124 height 158
click at [483, 150] on div "octobre rose Format d'image: png" at bounding box center [509, 170] width 124 height 158
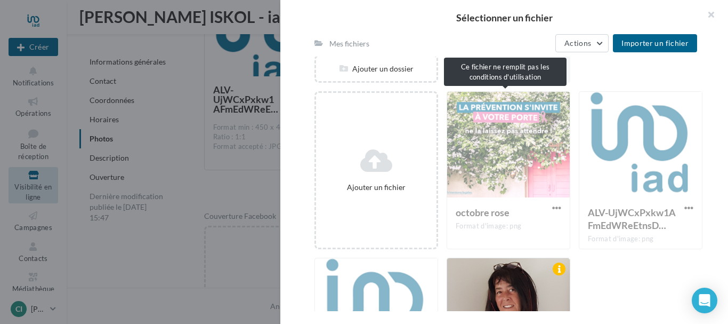
click at [518, 154] on div "octobre rose Format d'image: png" at bounding box center [509, 170] width 124 height 158
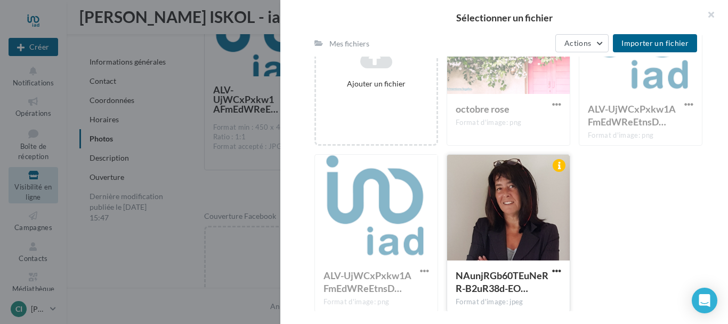
scroll to position [213, 0]
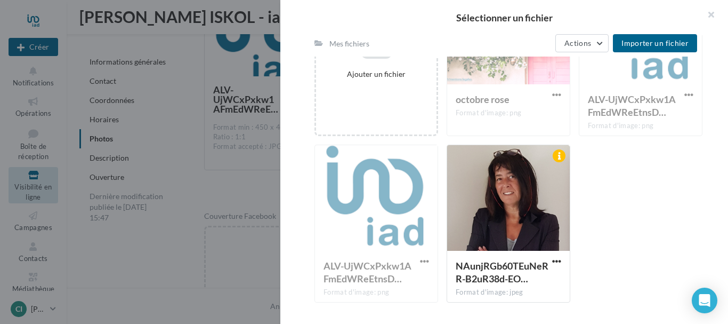
click at [646, 212] on div "Ajouter un fichier octobre rose Format d'image: png octobre rose ALV-UjWCxPxkw1…" at bounding box center [513, 144] width 397 height 333
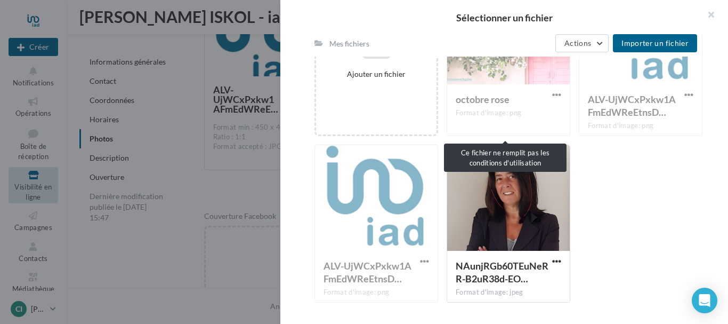
click at [487, 77] on div "octobre rose Format d'image: png" at bounding box center [509, 57] width 124 height 158
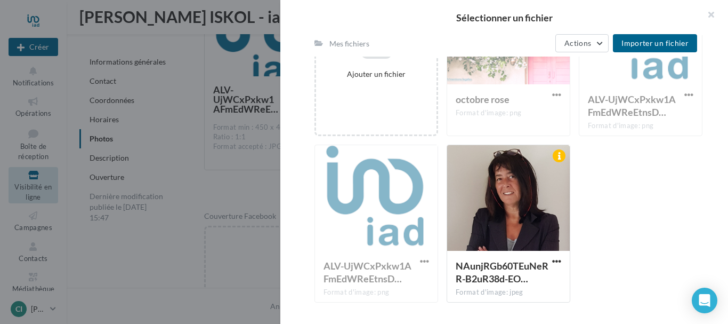
click at [496, 80] on div "octobre rose Format d'image: png" at bounding box center [509, 57] width 124 height 158
click at [641, 218] on div "Ajouter un fichier octobre rose Format d'image: png octobre rose ALV-UjWCxPxkw1…" at bounding box center [513, 144] width 397 height 333
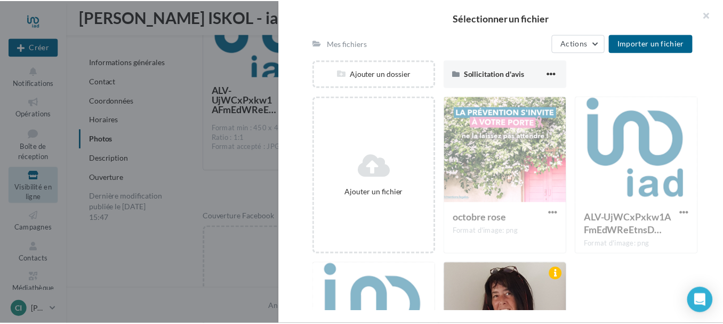
scroll to position [53, 0]
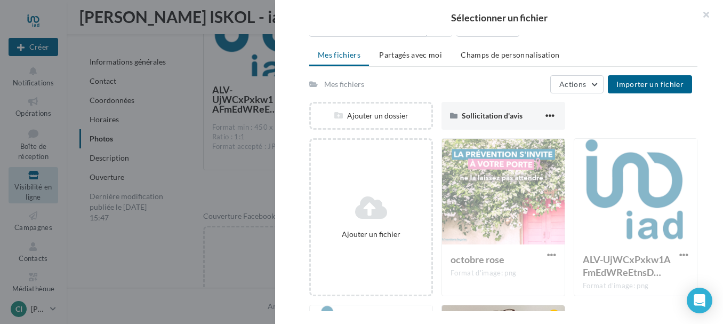
click at [189, 202] on div at bounding box center [361, 162] width 723 height 324
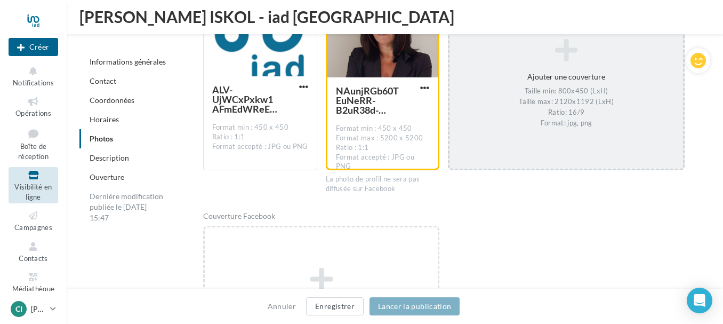
click at [566, 99] on div "Taille min: 800x450 (LxH) Taille max: 2120x1192 (LxH) Ratio: 16/9 Format: jpg, …" at bounding box center [566, 108] width 225 height 42
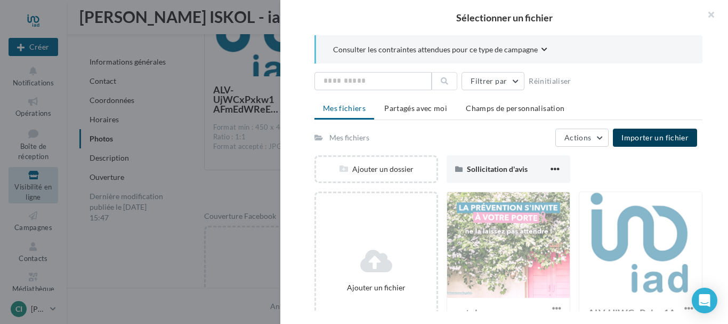
click at [660, 139] on span "Importer un fichier" at bounding box center [655, 137] width 67 height 9
click at [248, 190] on div at bounding box center [364, 162] width 728 height 324
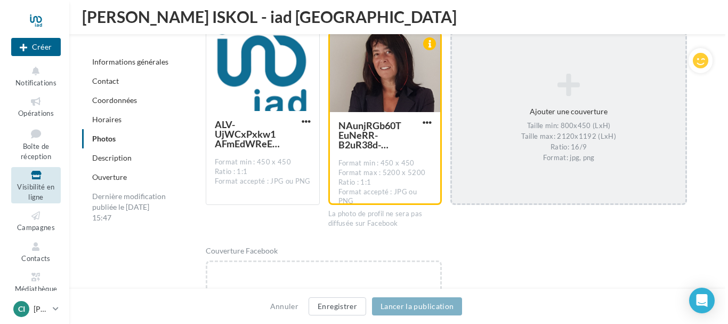
scroll to position [1514, 0]
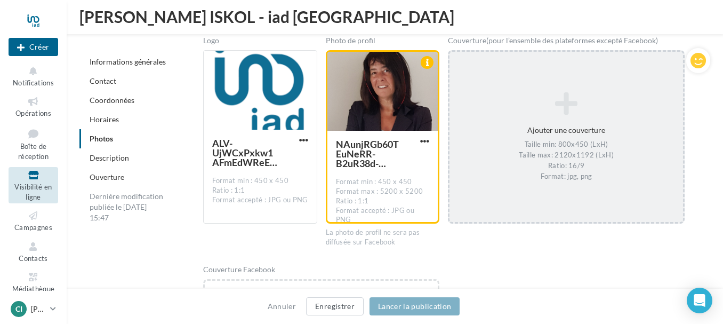
drag, startPoint x: 555, startPoint y: 117, endPoint x: 638, endPoint y: 158, distance: 91.5
click at [638, 158] on div "Taille min: 800x450 (LxH) Taille max: 2120x1192 (LxH) Ratio: 16/9 Format: jpg, …" at bounding box center [566, 161] width 225 height 42
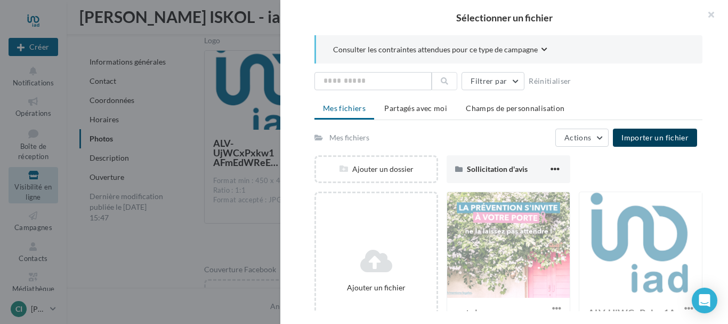
click at [666, 137] on span "Importer un fichier" at bounding box center [655, 137] width 67 height 9
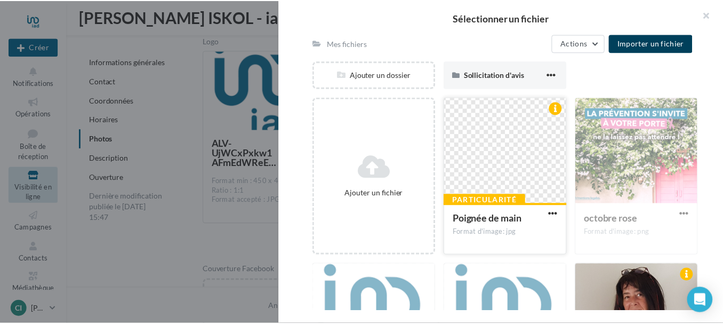
scroll to position [107, 0]
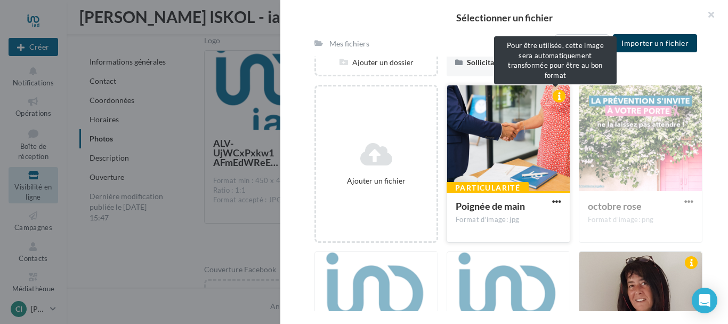
click at [554, 90] on div at bounding box center [559, 96] width 13 height 13
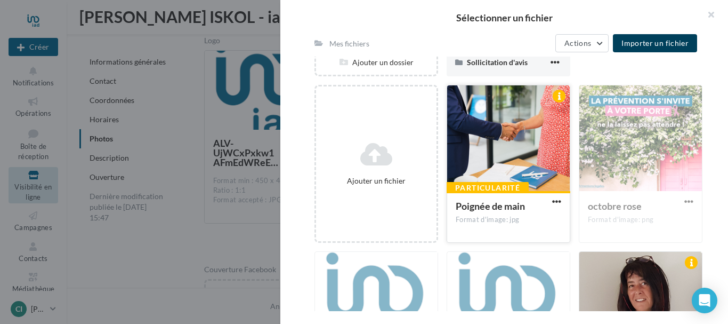
click at [543, 153] on div at bounding box center [508, 138] width 123 height 107
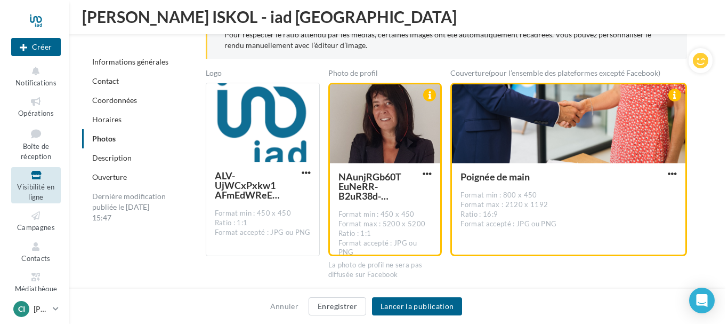
scroll to position [1514, 0]
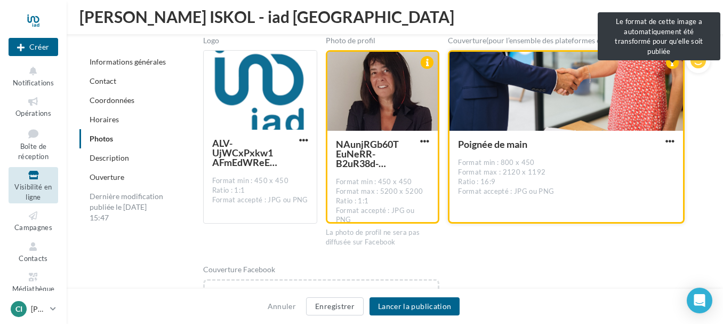
click at [674, 62] on div at bounding box center [672, 62] width 13 height 13
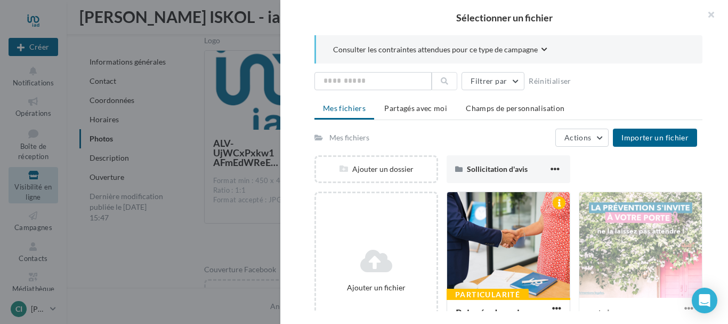
scroll to position [47, 0]
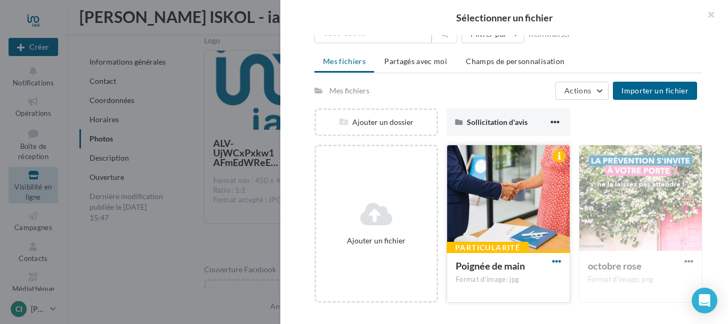
click at [554, 261] on span "button" at bounding box center [556, 260] width 9 height 9
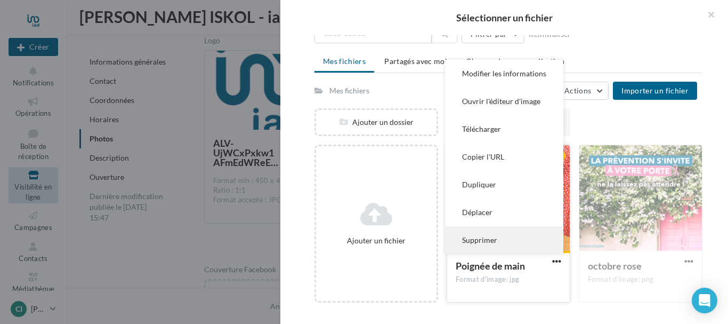
click at [489, 241] on button "Supprimer" at bounding box center [504, 240] width 118 height 28
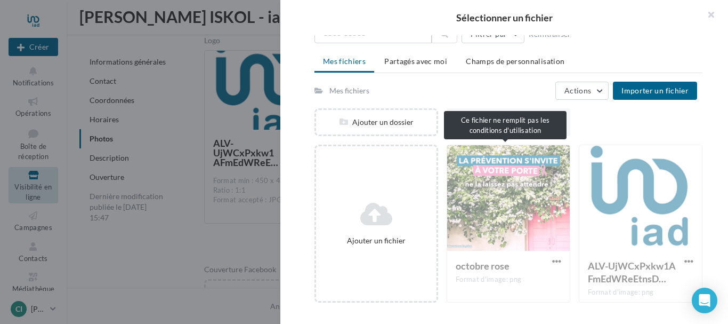
click at [554, 260] on div "octobre rose Format d'image: png" at bounding box center [509, 223] width 124 height 158
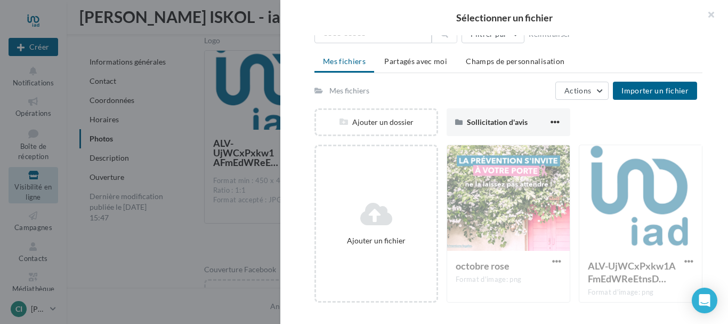
click at [554, 260] on div "octobre rose Format d'image: png" at bounding box center [509, 223] width 124 height 158
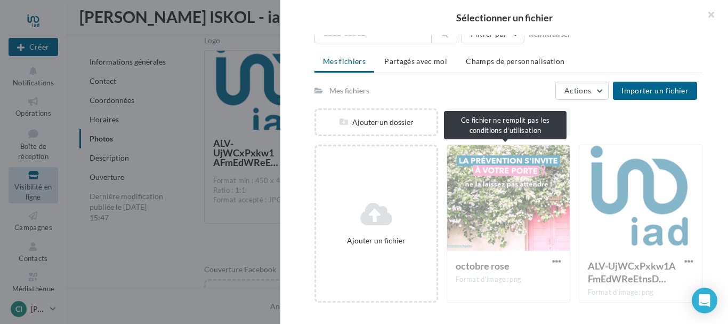
click at [555, 257] on div "octobre rose Format d'image: png" at bounding box center [509, 223] width 124 height 158
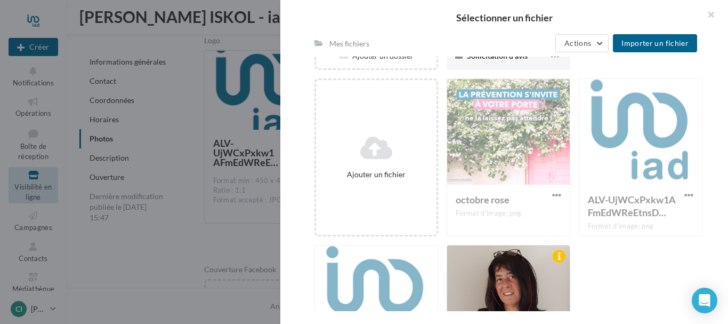
scroll to position [107, 0]
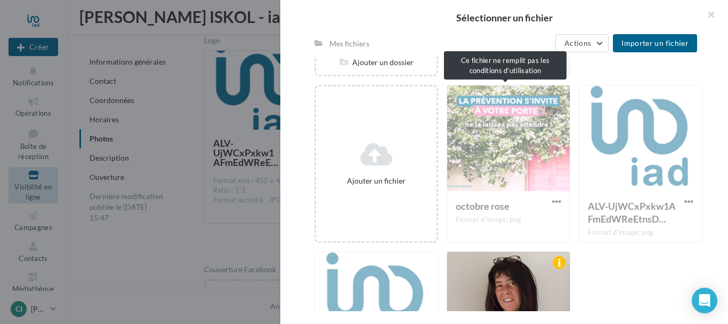
click at [505, 159] on div "octobre rose Format d'image: png" at bounding box center [509, 164] width 124 height 158
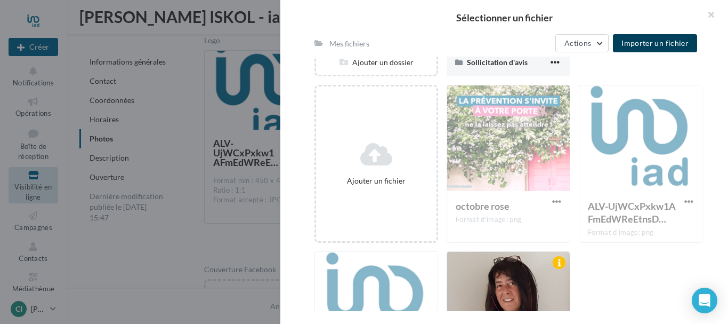
click at [654, 41] on span "Importer un fichier" at bounding box center [655, 42] width 67 height 9
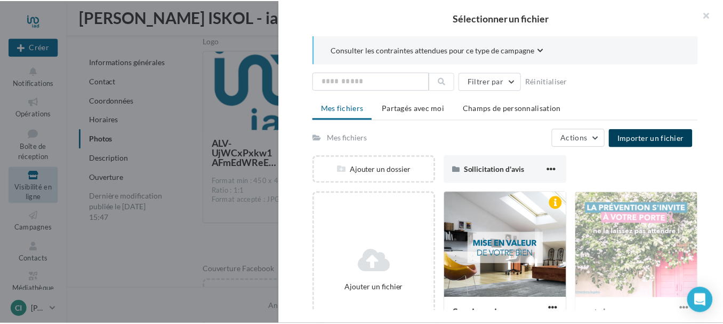
scroll to position [213, 0]
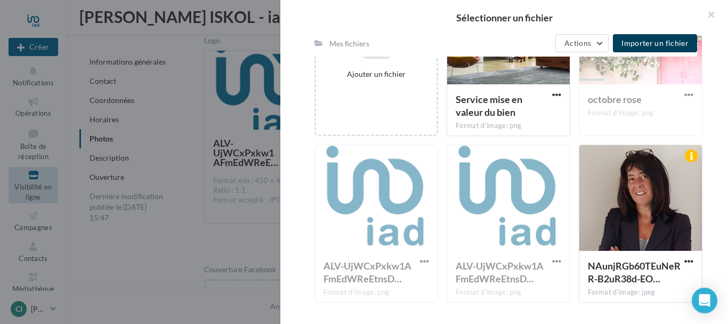
click at [168, 248] on div at bounding box center [364, 162] width 728 height 324
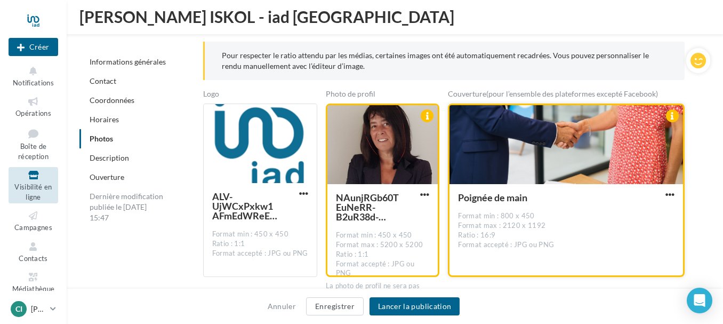
scroll to position [1407, 0]
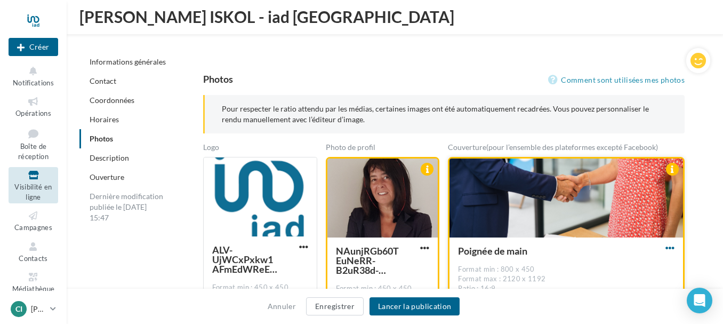
click at [671, 247] on span "button" at bounding box center [669, 247] width 9 height 9
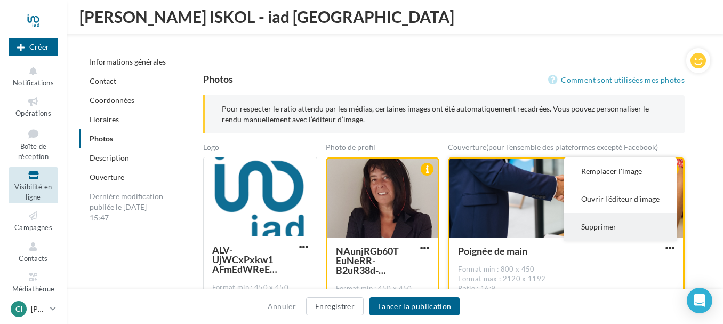
click at [603, 228] on button "Supprimer" at bounding box center [620, 227] width 112 height 28
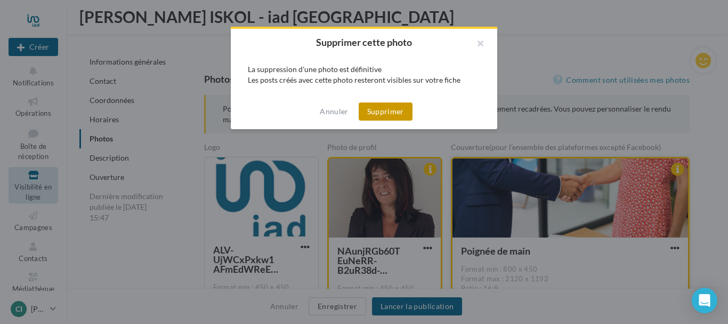
click at [384, 112] on button "Supprimer" at bounding box center [386, 111] width 54 height 18
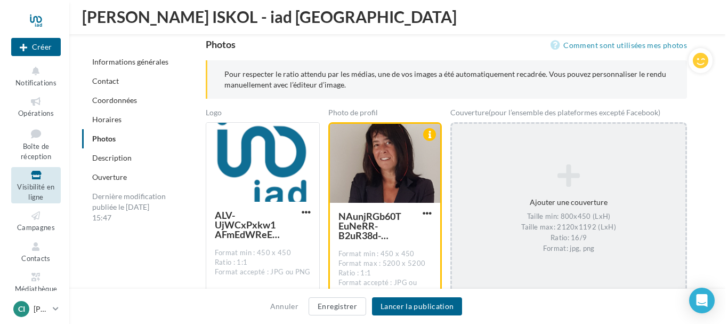
scroll to position [1461, 0]
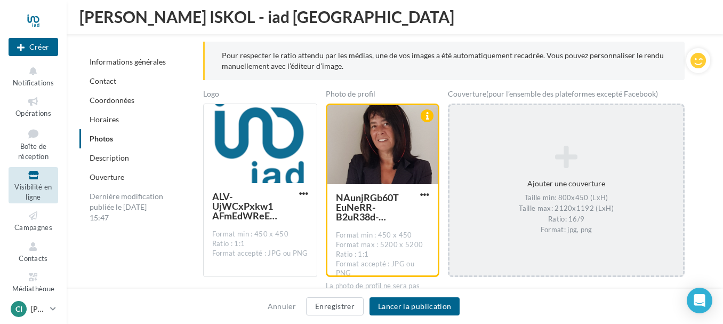
click at [562, 166] on icon at bounding box center [566, 157] width 225 height 26
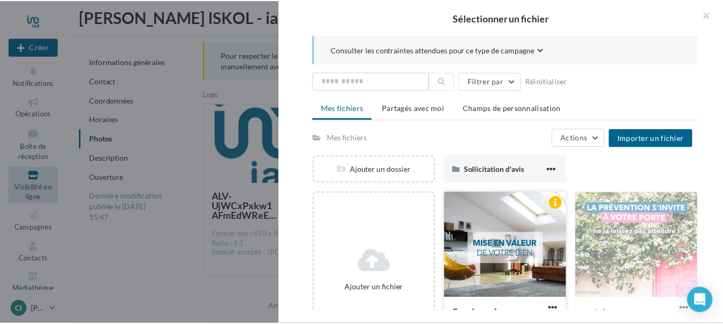
scroll to position [47, 0]
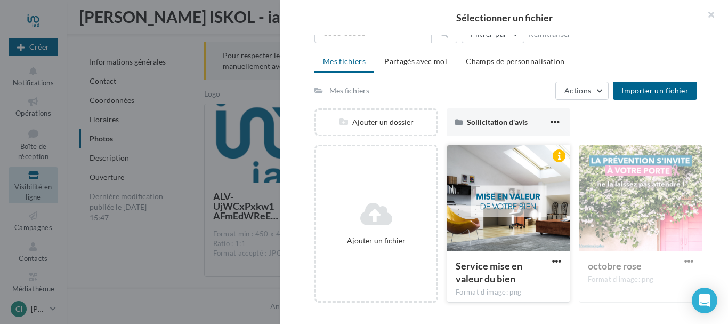
click at [506, 200] on div at bounding box center [508, 198] width 123 height 107
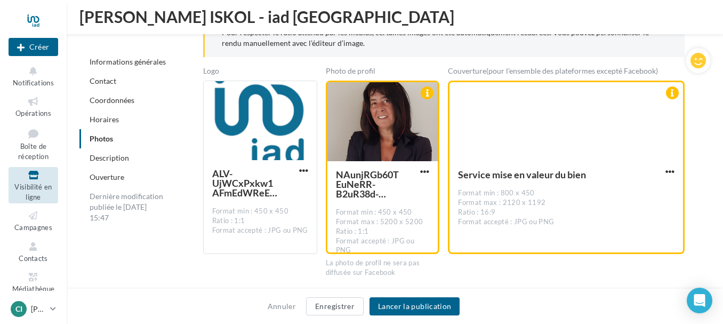
scroll to position [1407, 0]
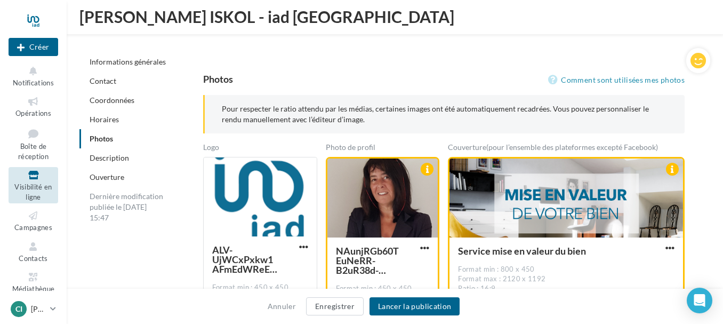
click at [710, 251] on div "**********" at bounding box center [452, 201] width 533 height 2879
click at [172, 97] on div "Coordonnées" at bounding box center [159, 100] width 160 height 19
click at [160, 256] on div "**********" at bounding box center [398, 184] width 639 height 2913
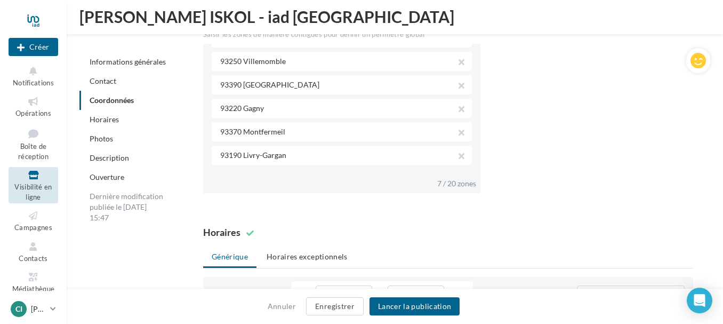
scroll to position [714, 0]
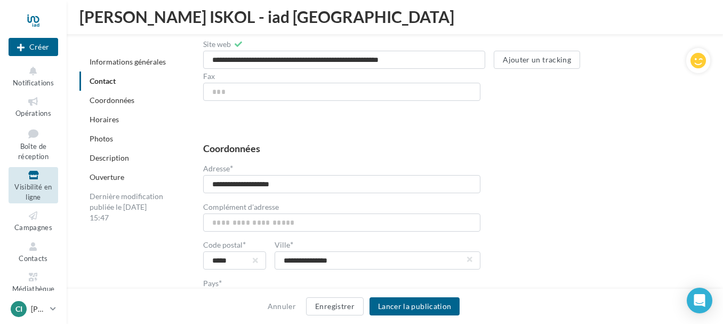
scroll to position [586, 0]
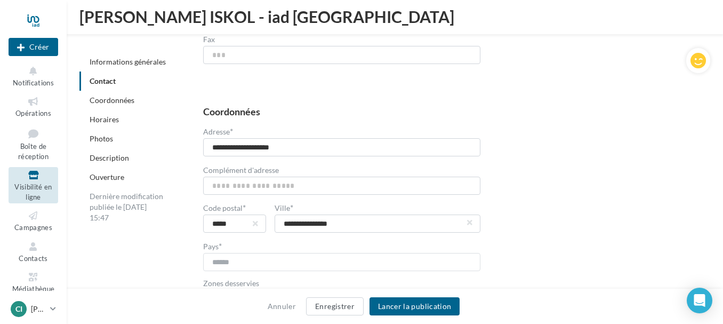
click at [92, 139] on link "Photos" at bounding box center [101, 138] width 23 height 9
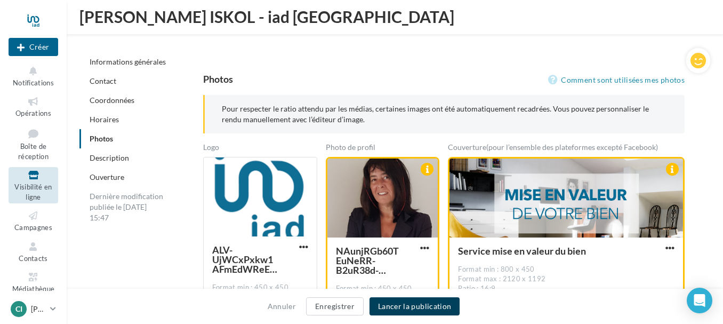
click at [389, 304] on button "Lancer la publication" at bounding box center [414, 306] width 90 height 18
